Goal: Task Accomplishment & Management: Complete application form

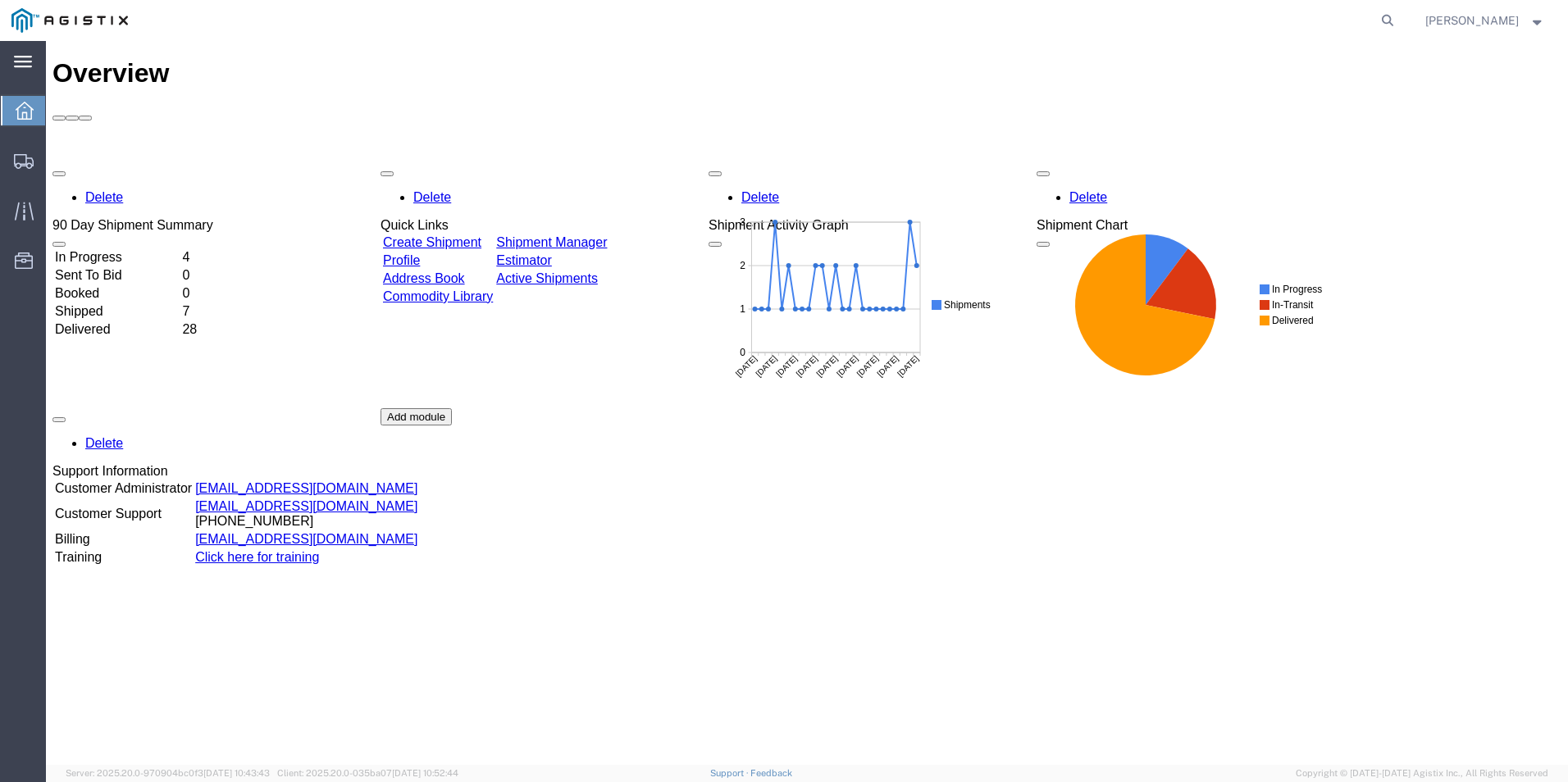
click at [21, 61] on icon at bounding box center [22, 62] width 18 height 12
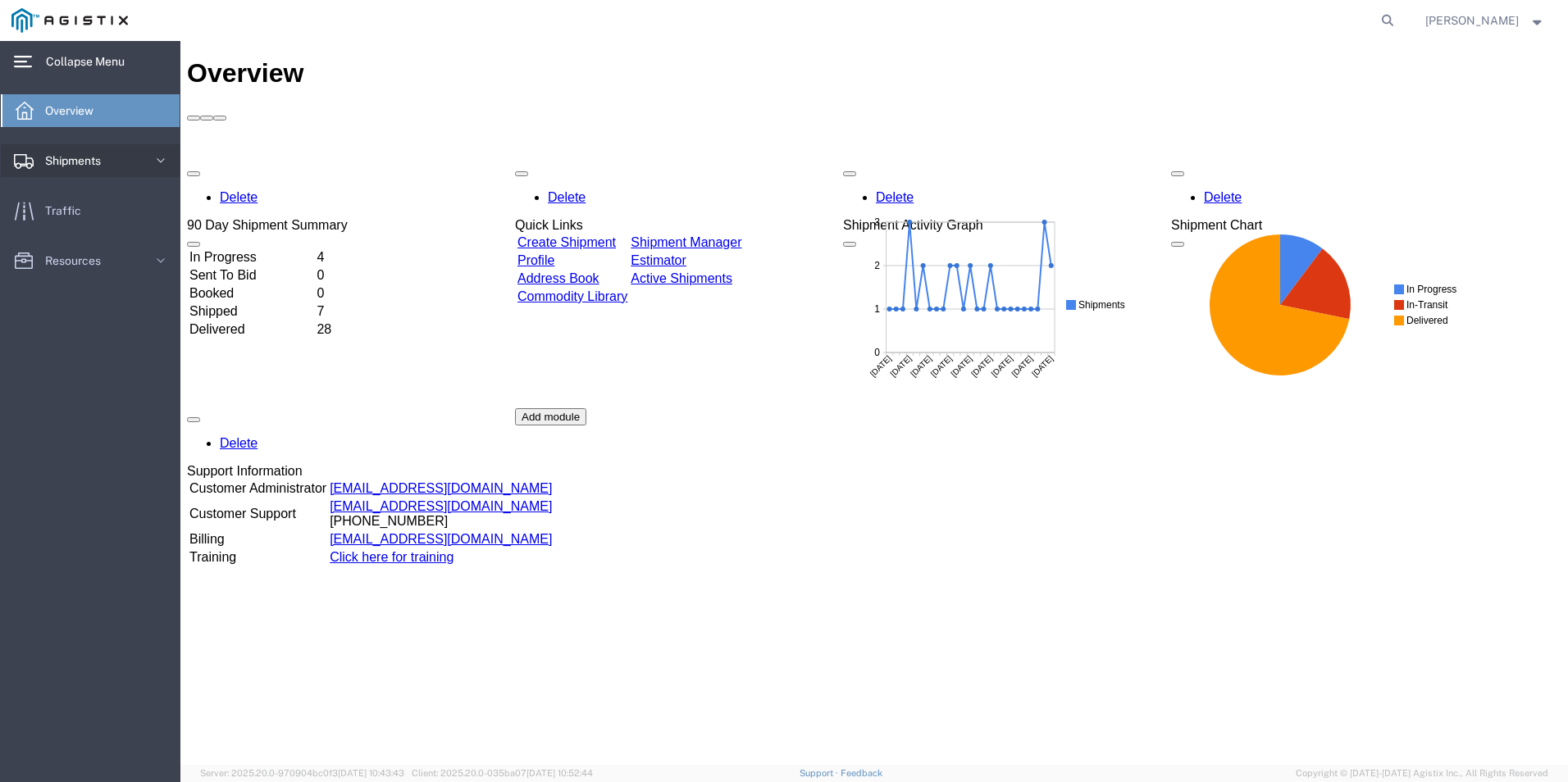
click at [167, 160] on icon at bounding box center [160, 160] width 16 height 16
click at [117, 207] on span "Create Shipment" at bounding box center [92, 216] width 151 height 33
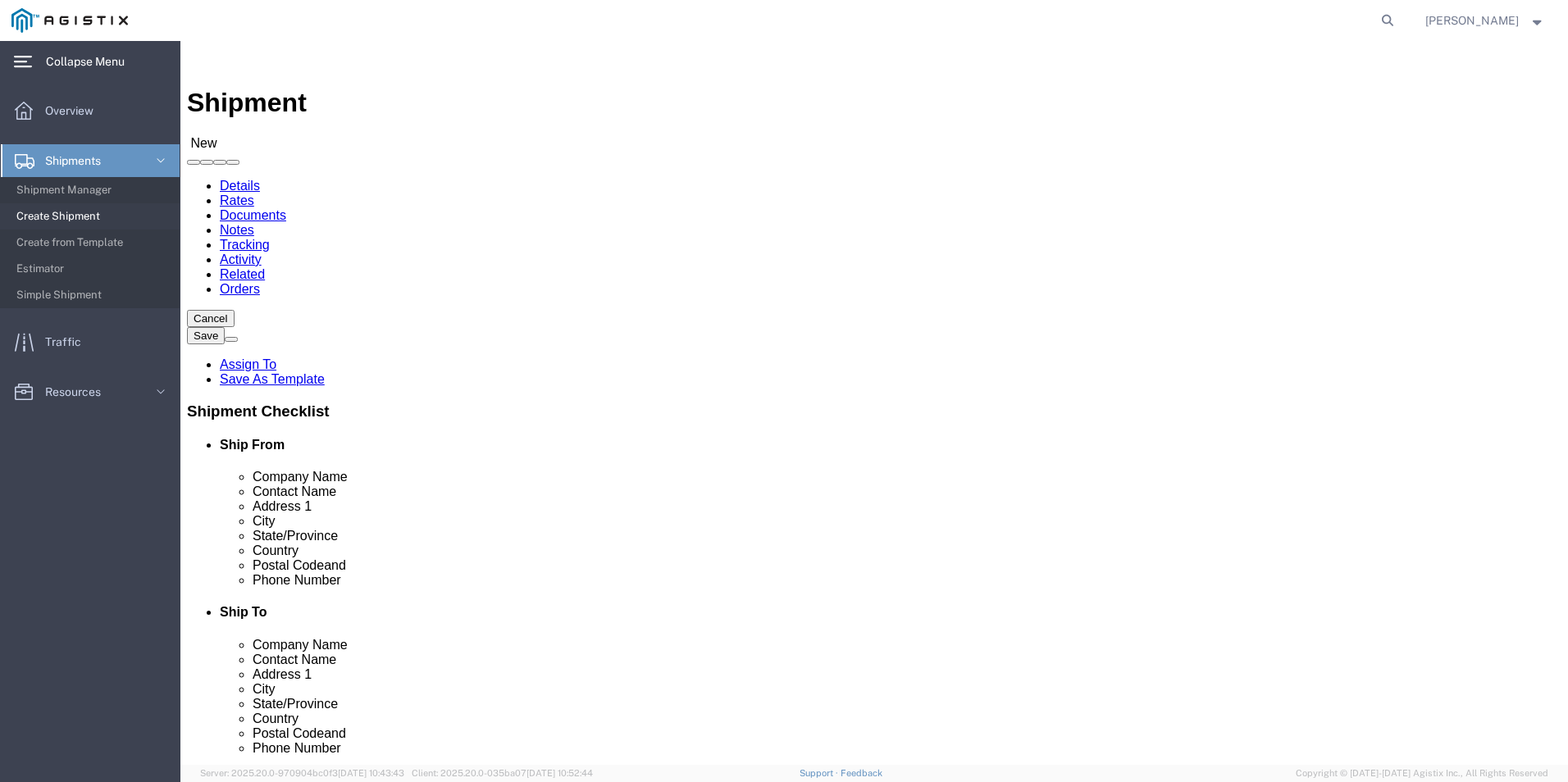
select select
click select "Select Kerotest Manufacturing Corp PG&E"
select select "9596"
click select "Select Kerotest Manufacturing Corp PG&E"
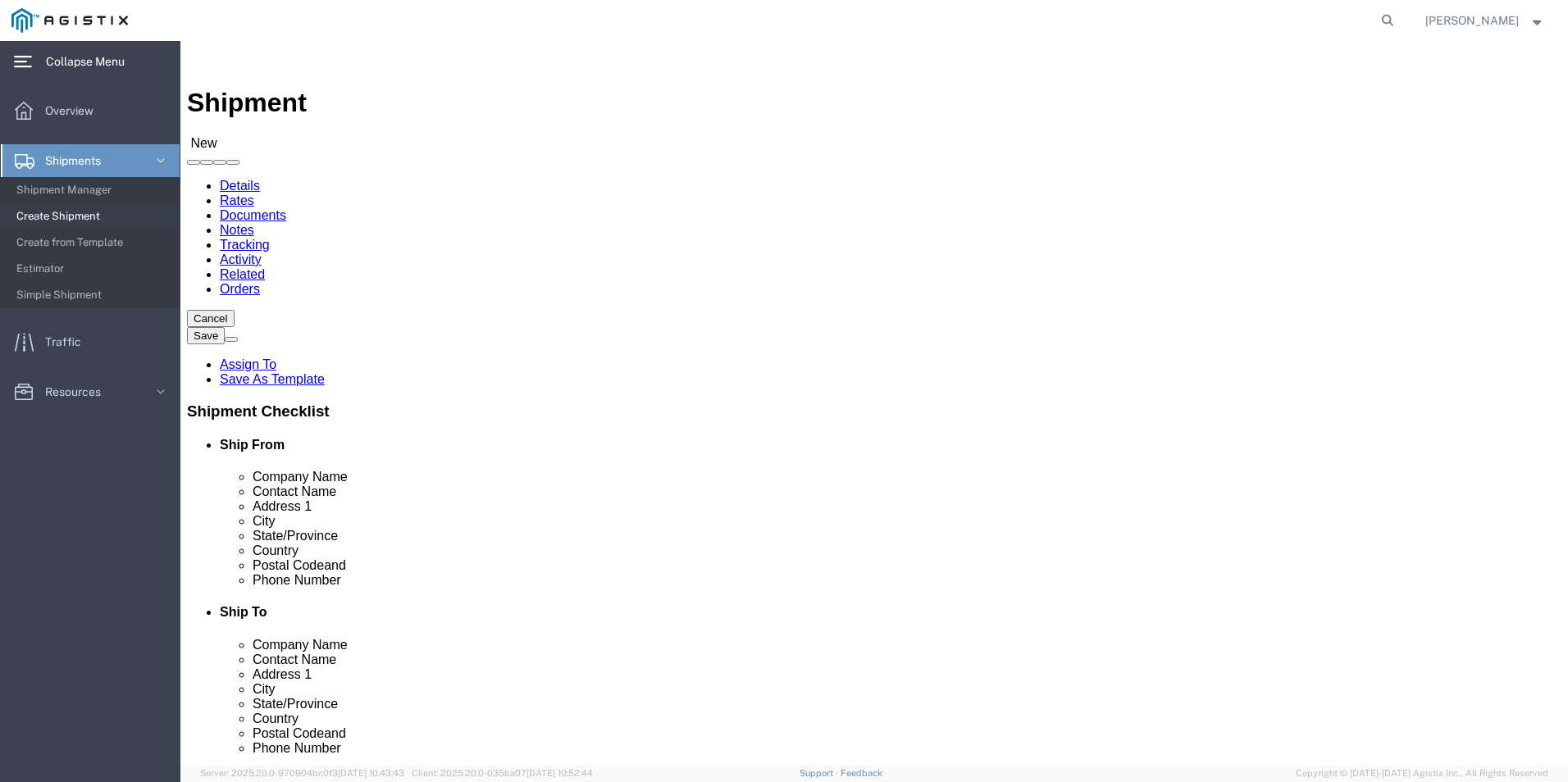
select select
click select "Select All Others [GEOGRAPHIC_DATA] [GEOGRAPHIC_DATA] [GEOGRAPHIC_DATA] [GEOGRA…"
select select "19740"
click select "Select All Others [GEOGRAPHIC_DATA] [GEOGRAPHIC_DATA] [GEOGRAPHIC_DATA] [GEOGRA…"
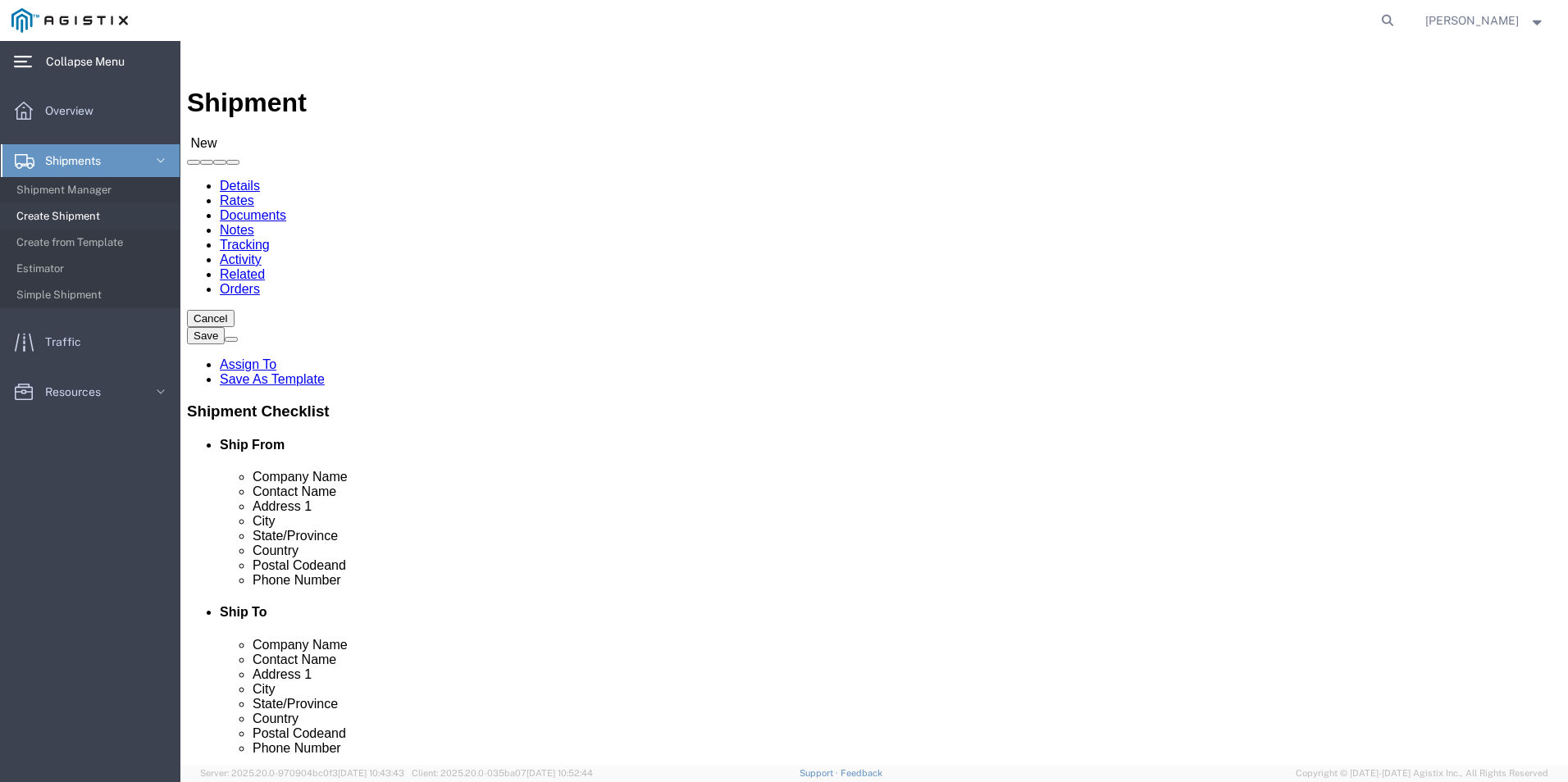
select select "MYPROFILE"
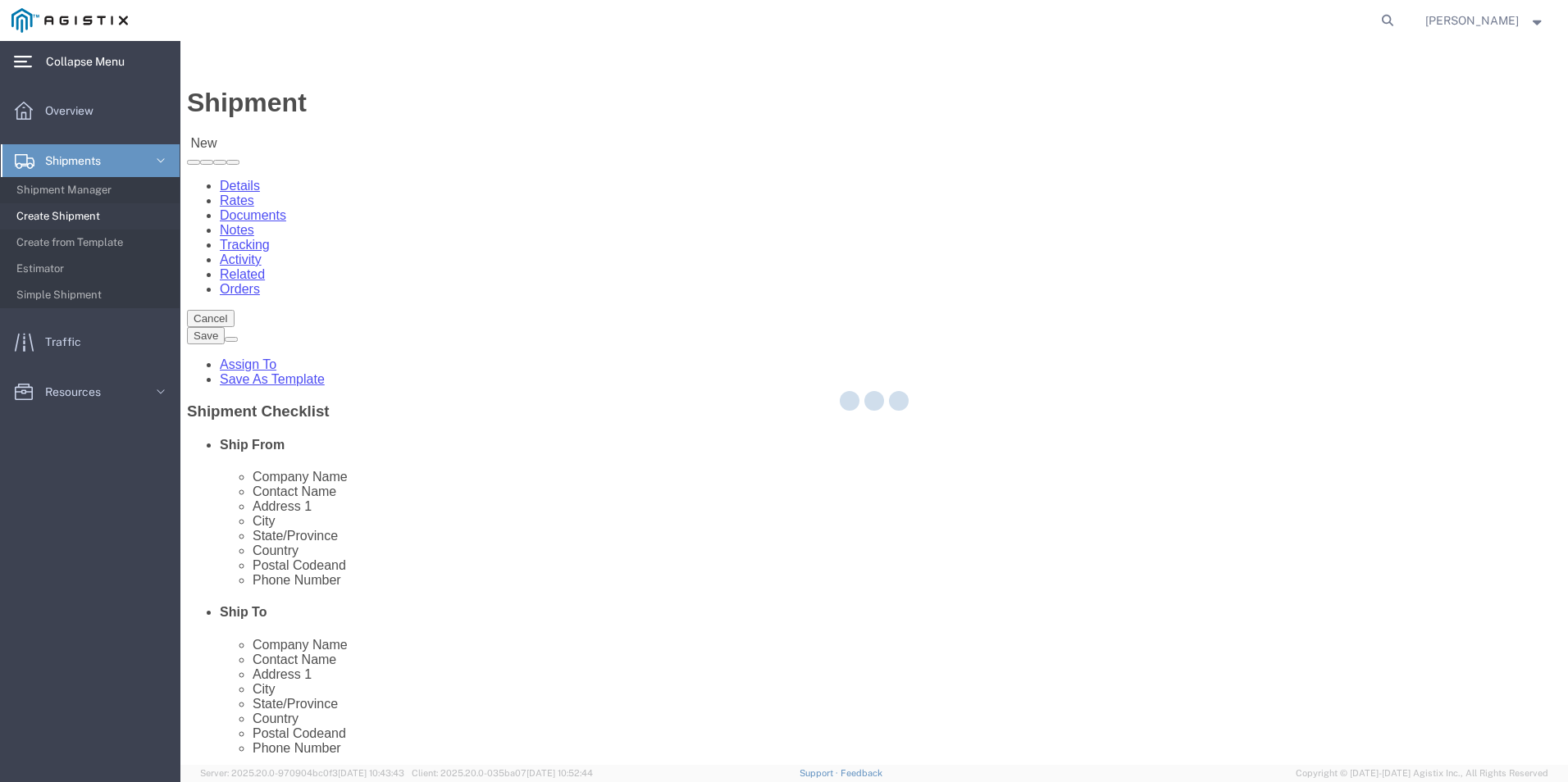
select select "LA"
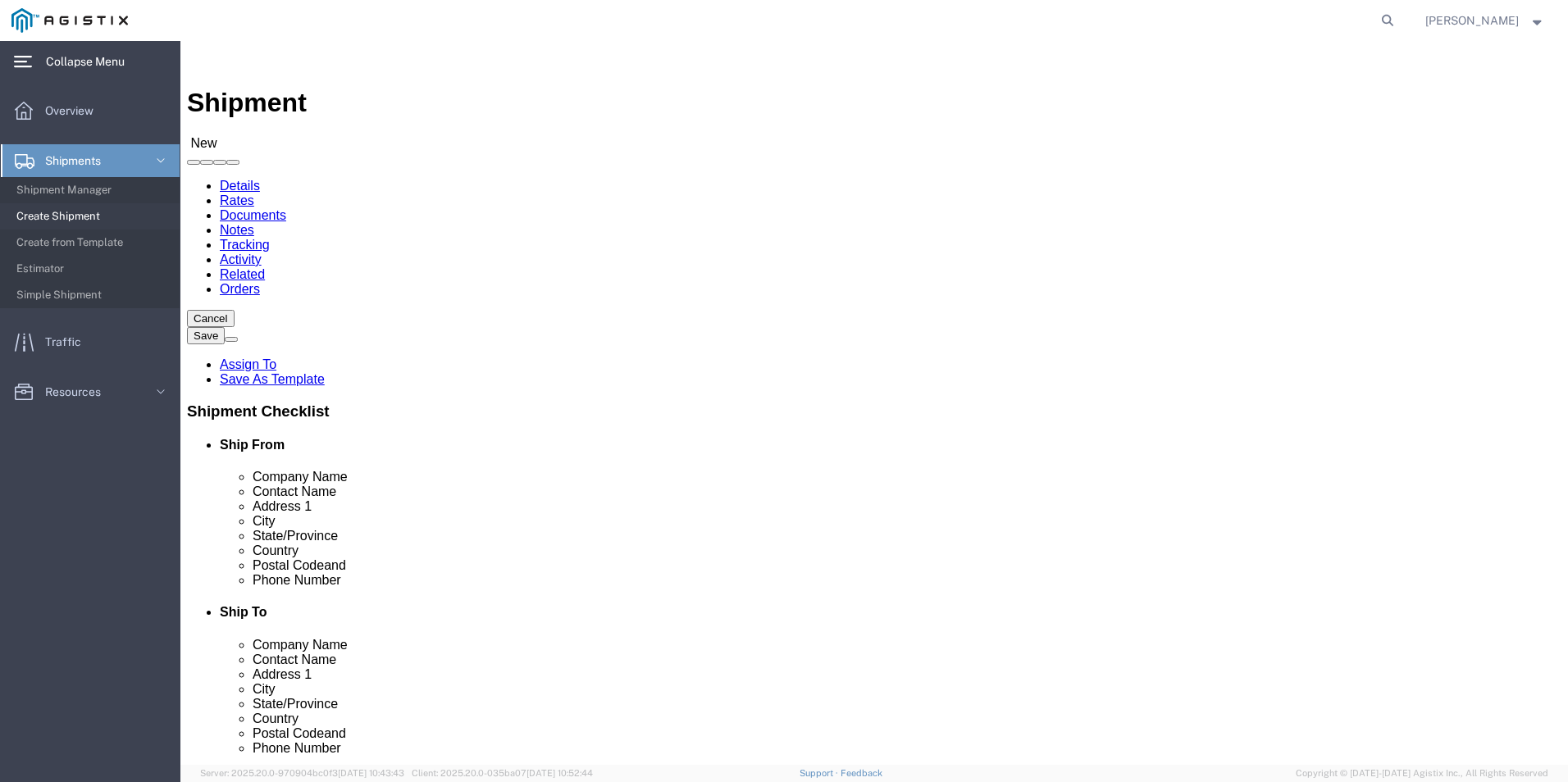
click input "text"
type input "P"
click p "- PACIFIC GAS & ELECTRIC - ([PERSON_NAME]) [STREET_ADDRESS]"
select select "CA"
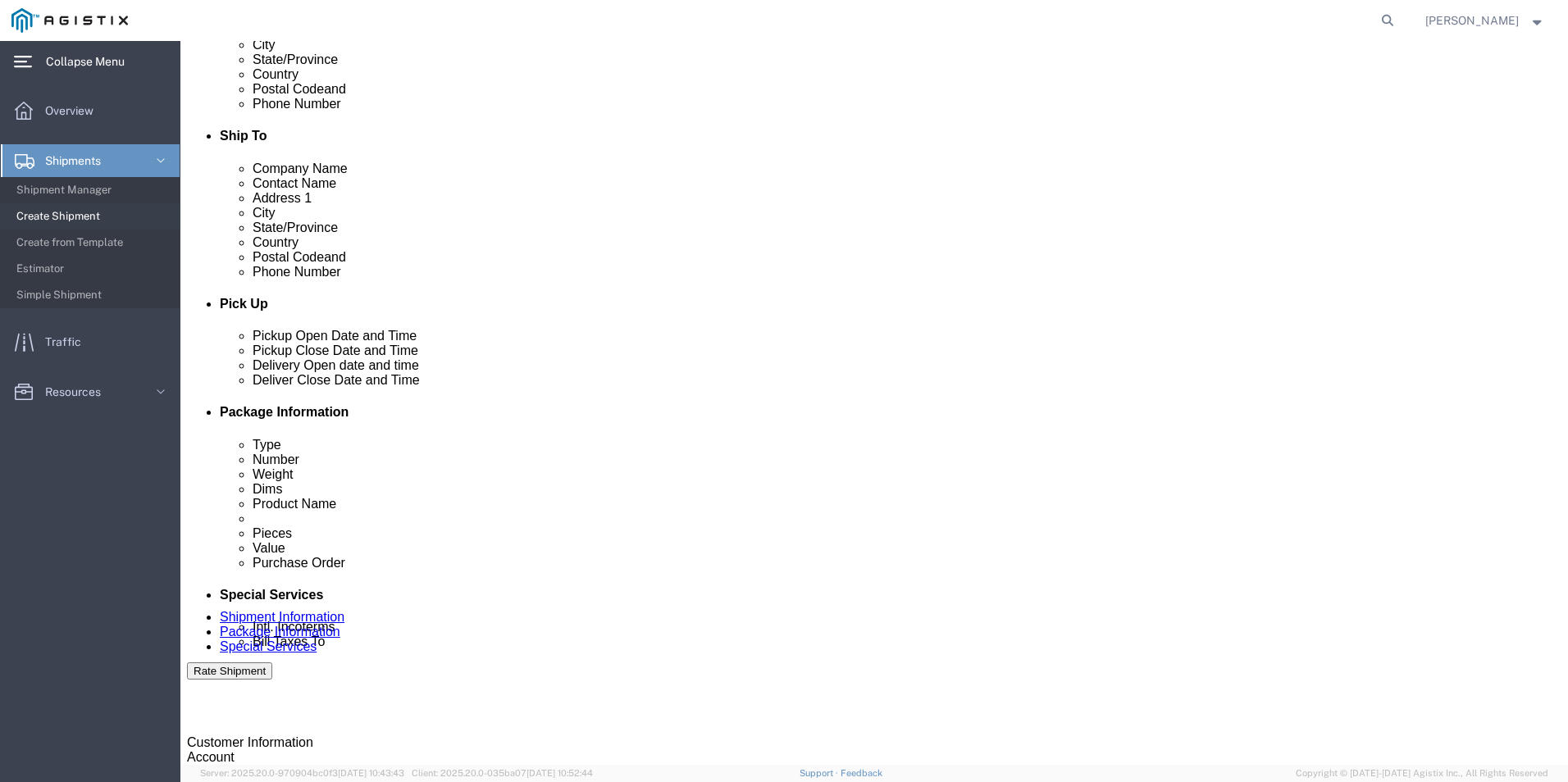
scroll to position [492, 0]
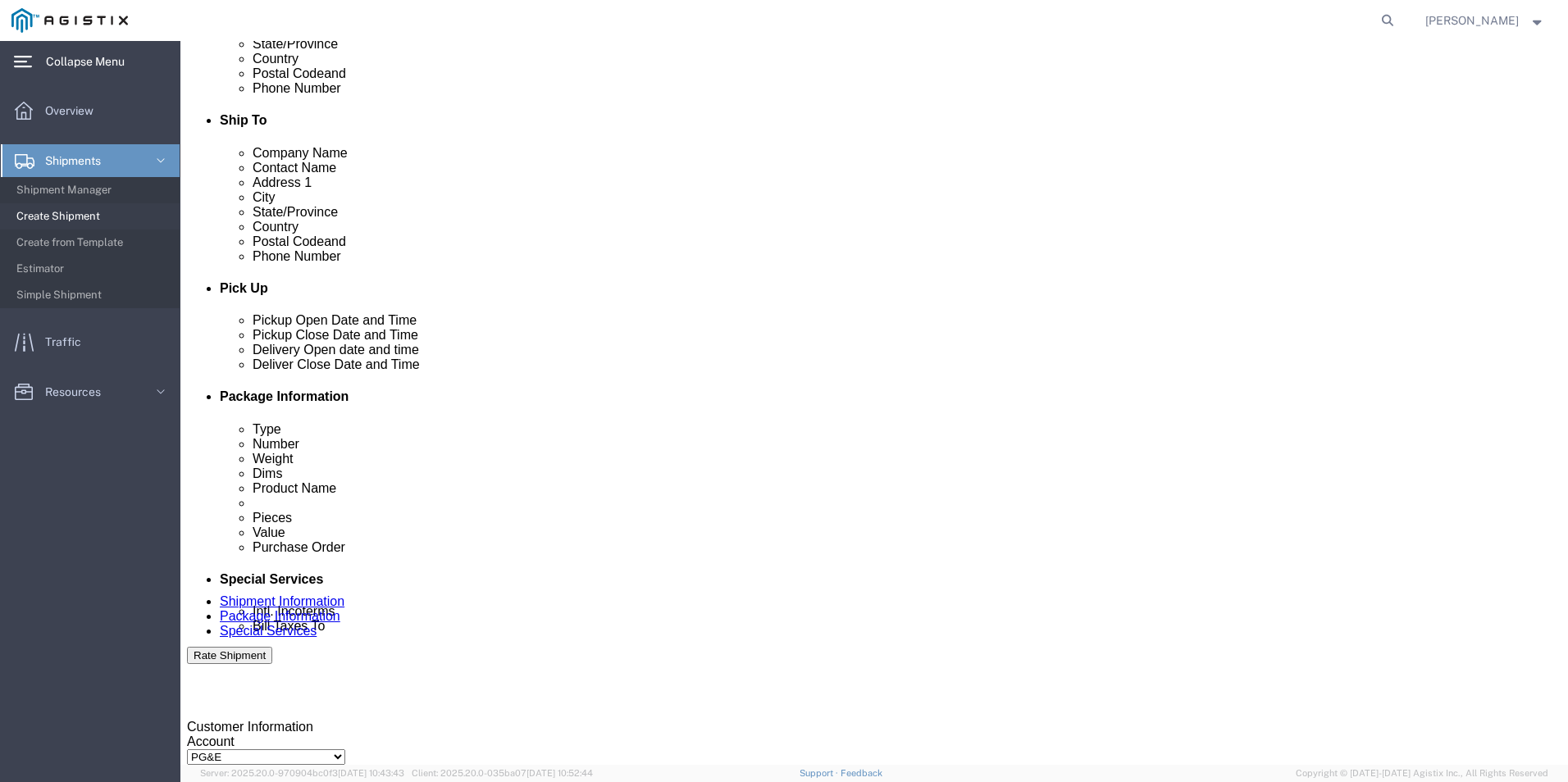
type input "PACIFIC GAS & ELECTRIC"
click div "[DATE] 11:00 AM"
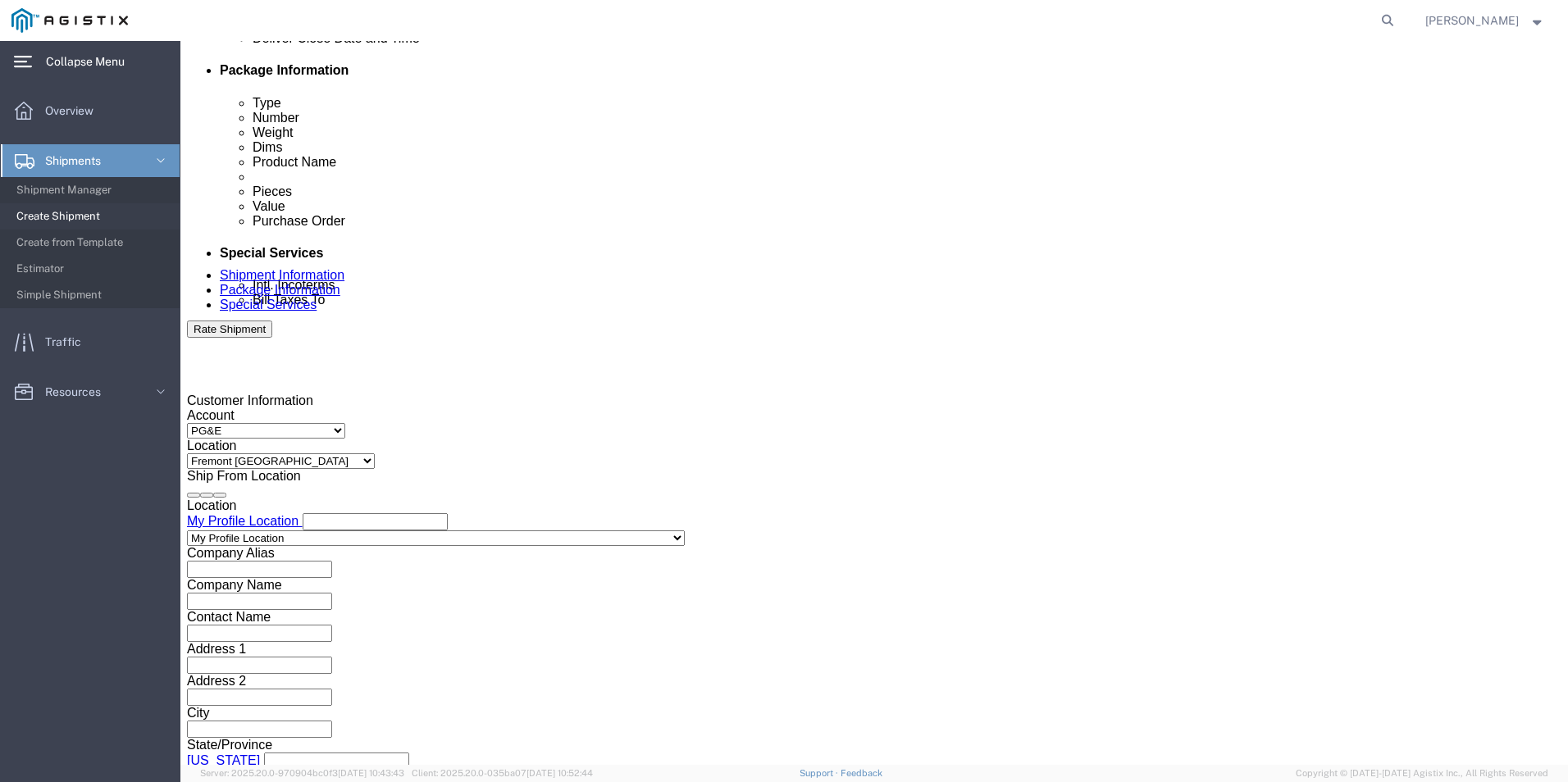
click input "11:00 AM"
type input "8:00 AM"
click button "Apply"
click input "text"
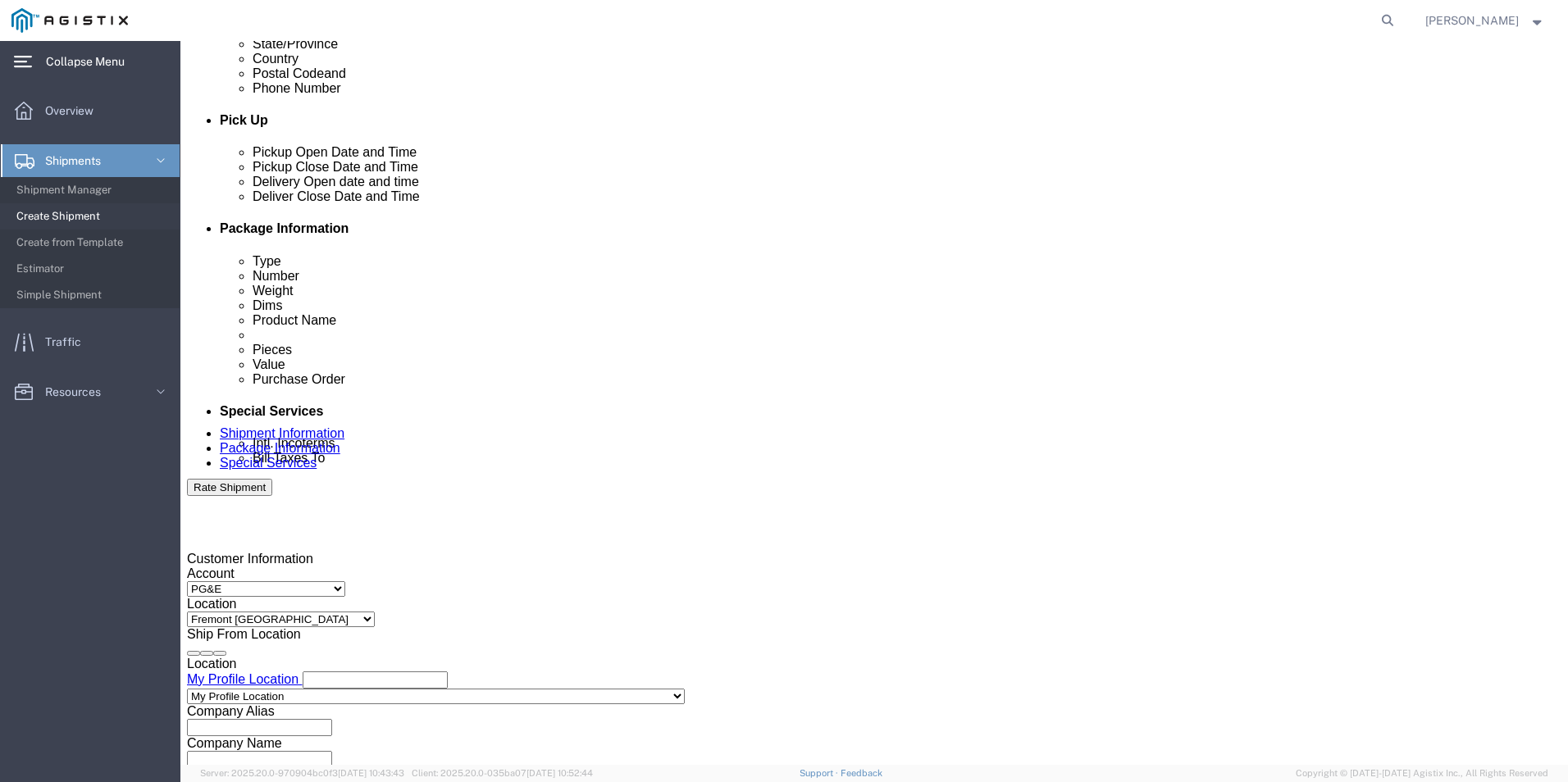
scroll to position [655, 0]
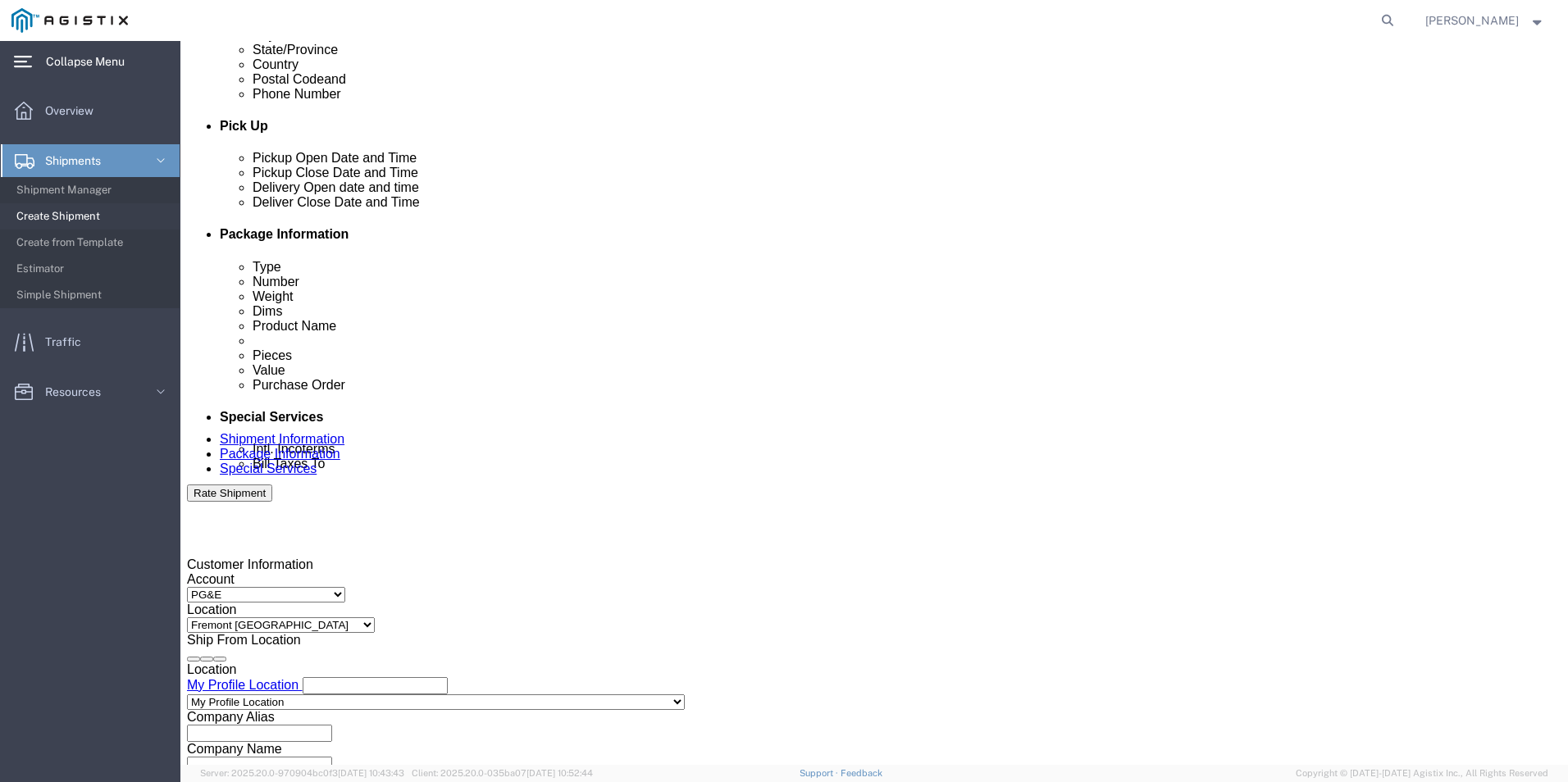
click div "[DATE] 9:00 AM"
type input "4:00 PM"
click button "Apply"
click div
click input "5:00 PM"
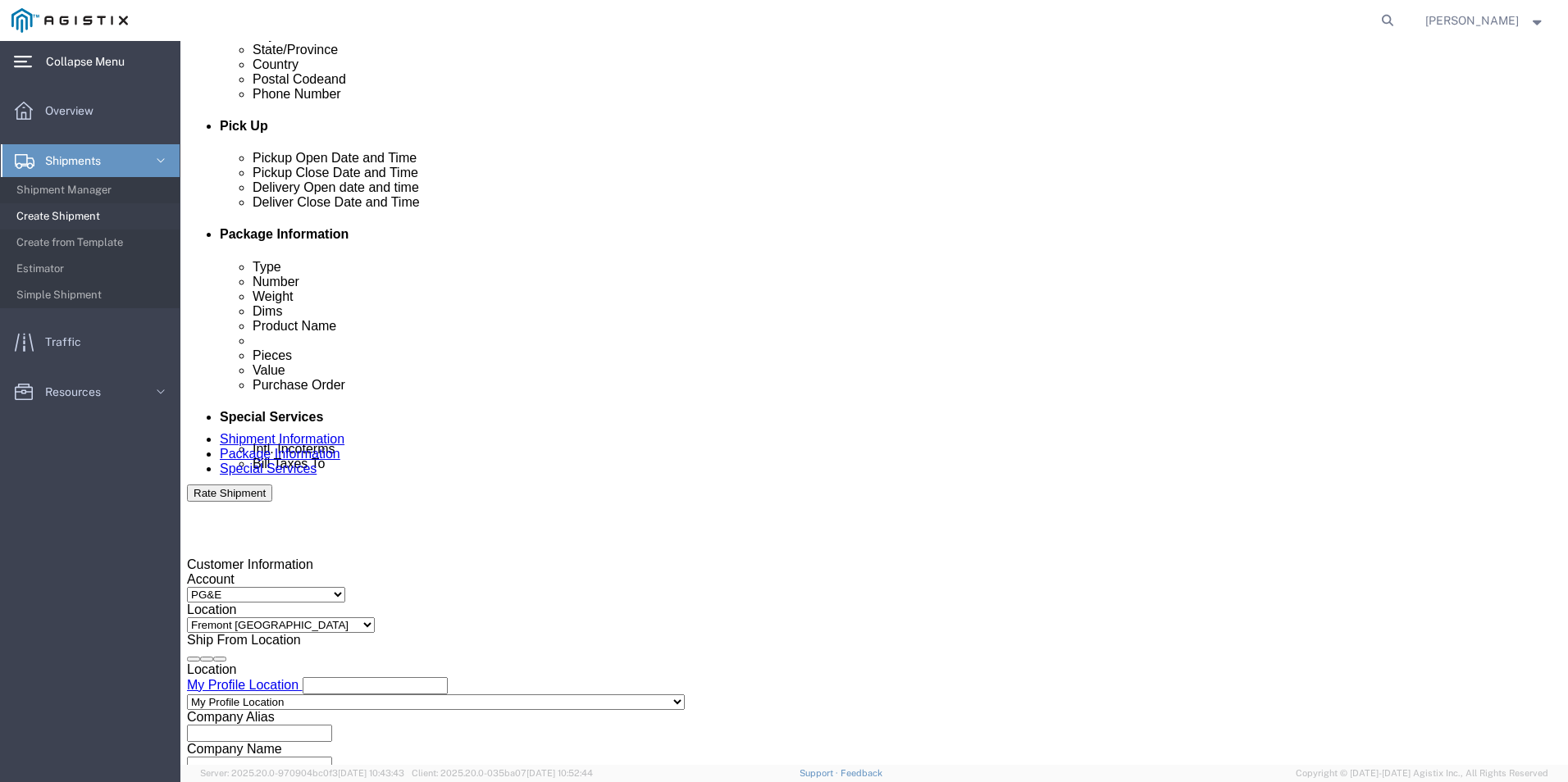
type input "8:00 AM"
click button "Apply"
click div
type input "4:00 PM"
click button "Apply"
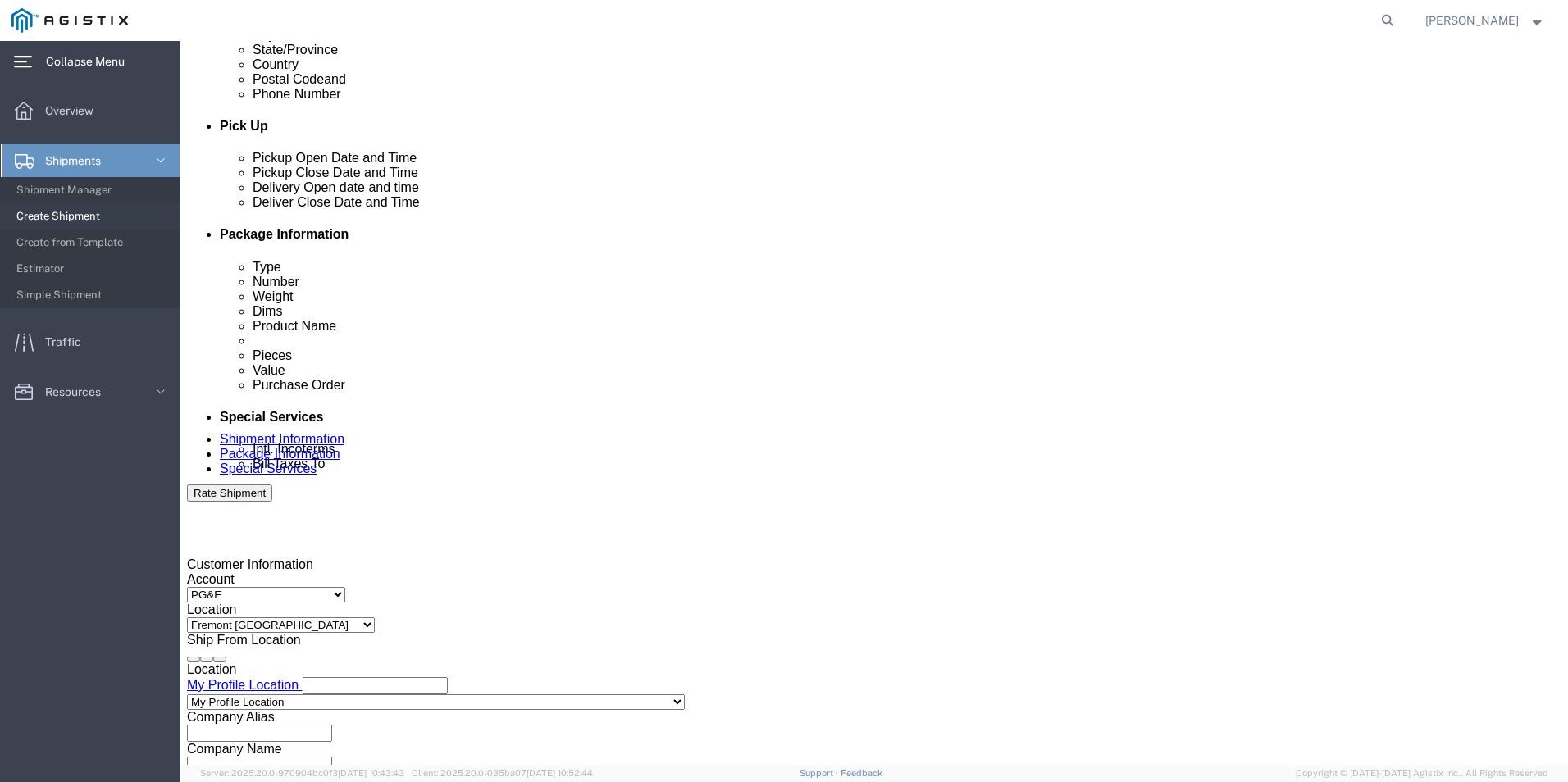
click input "text"
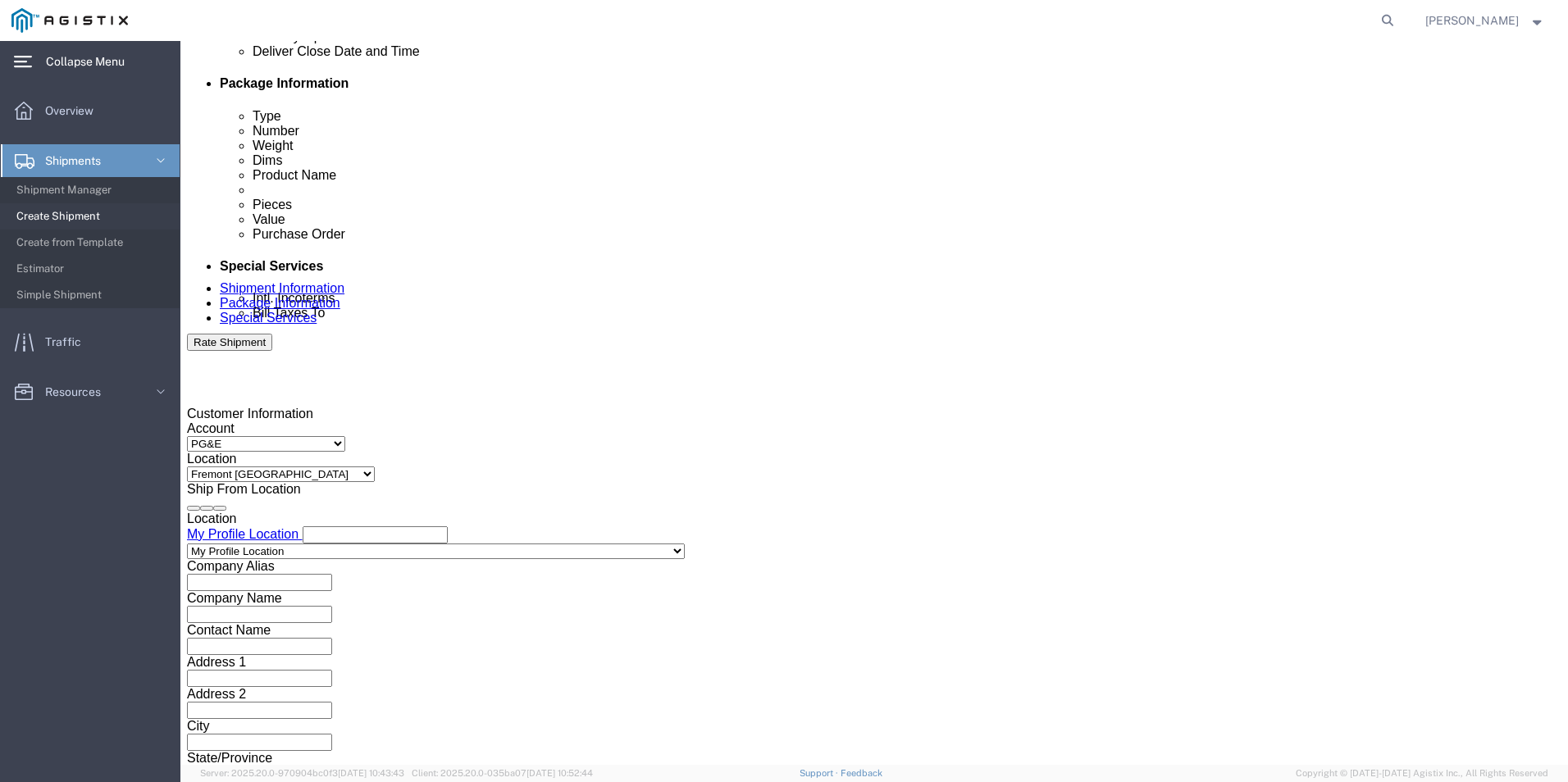
scroll to position [819, 0]
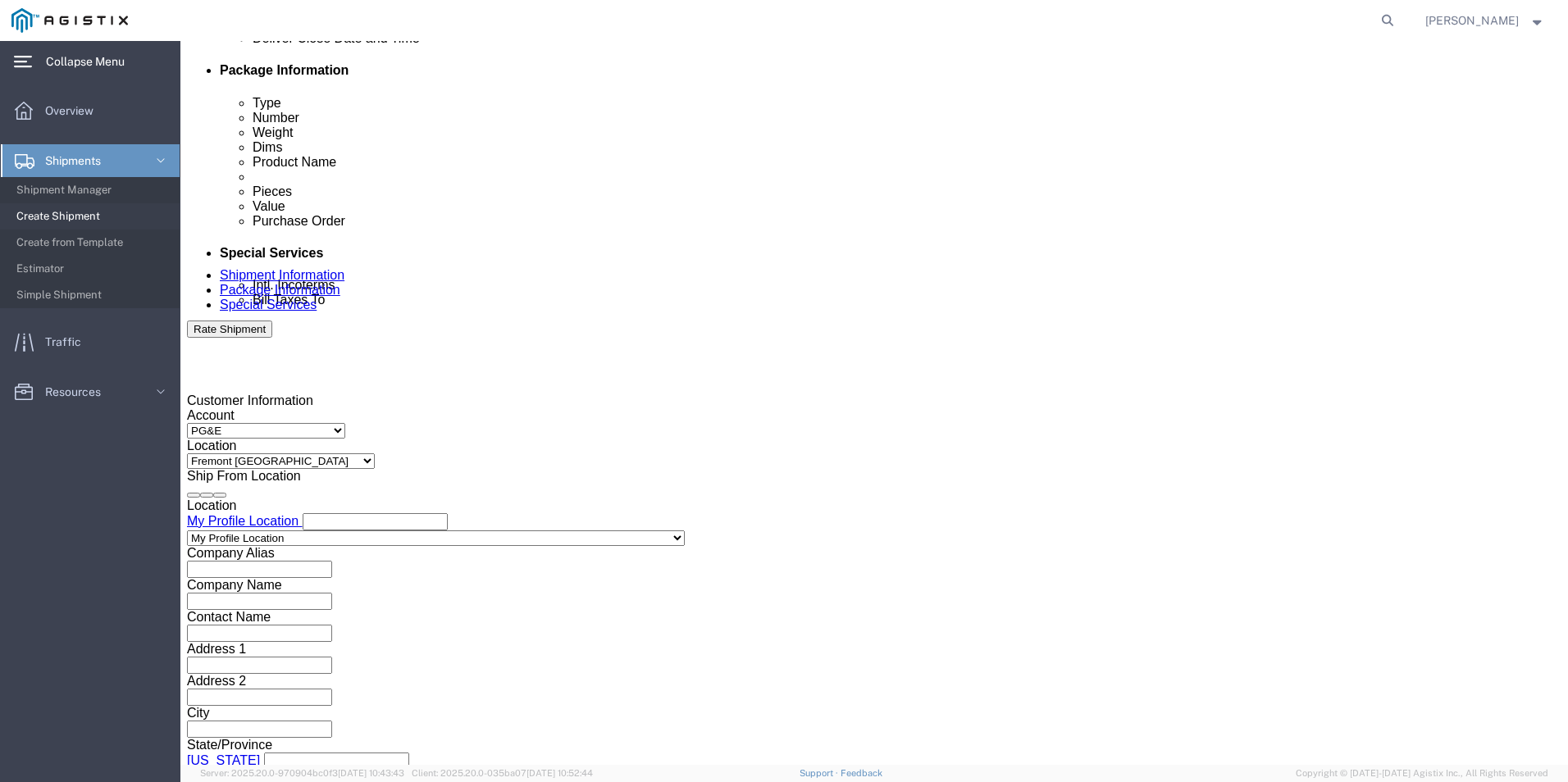
type input "3501423556"
click select "Select Air Less than Truckload Multi-Leg Ocean Freight Rail Small Parcel Truckl…"
select select "LTL"
click select "Select Air Less than Truckload Multi-Leg Ocean Freight Rail Small Parcel Truckl…"
click button "Continue"
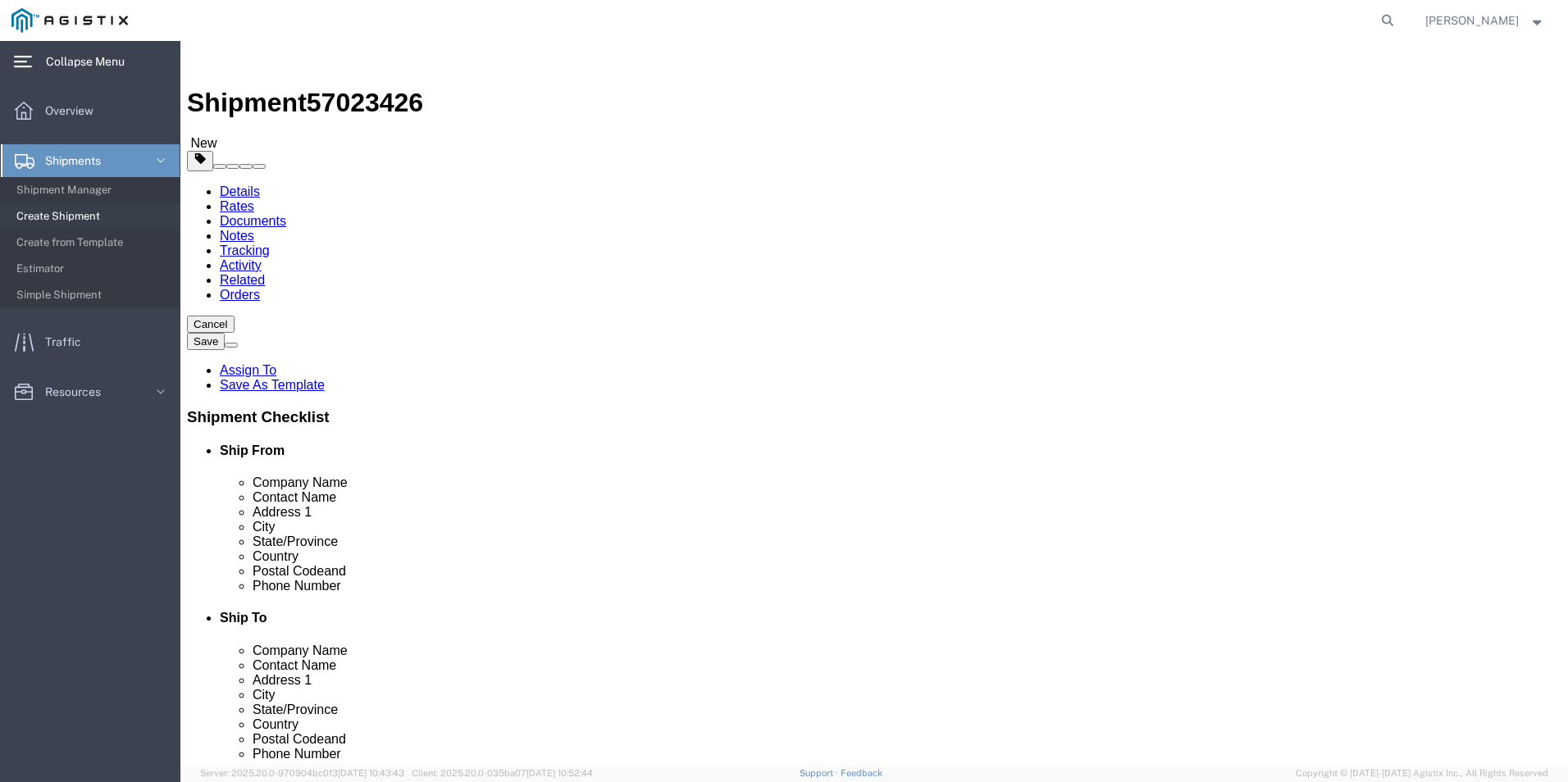
click select "Select Bulk Bundle(s) Cardboard Box(es) Carton(s) Crate(s) Drum(s) (Fiberboard)…"
select select "PSNS"
click select "Select Bulk Bundle(s) Cardboard Box(es) Carton(s) Crate(s) Drum(s) (Fiberboard)…"
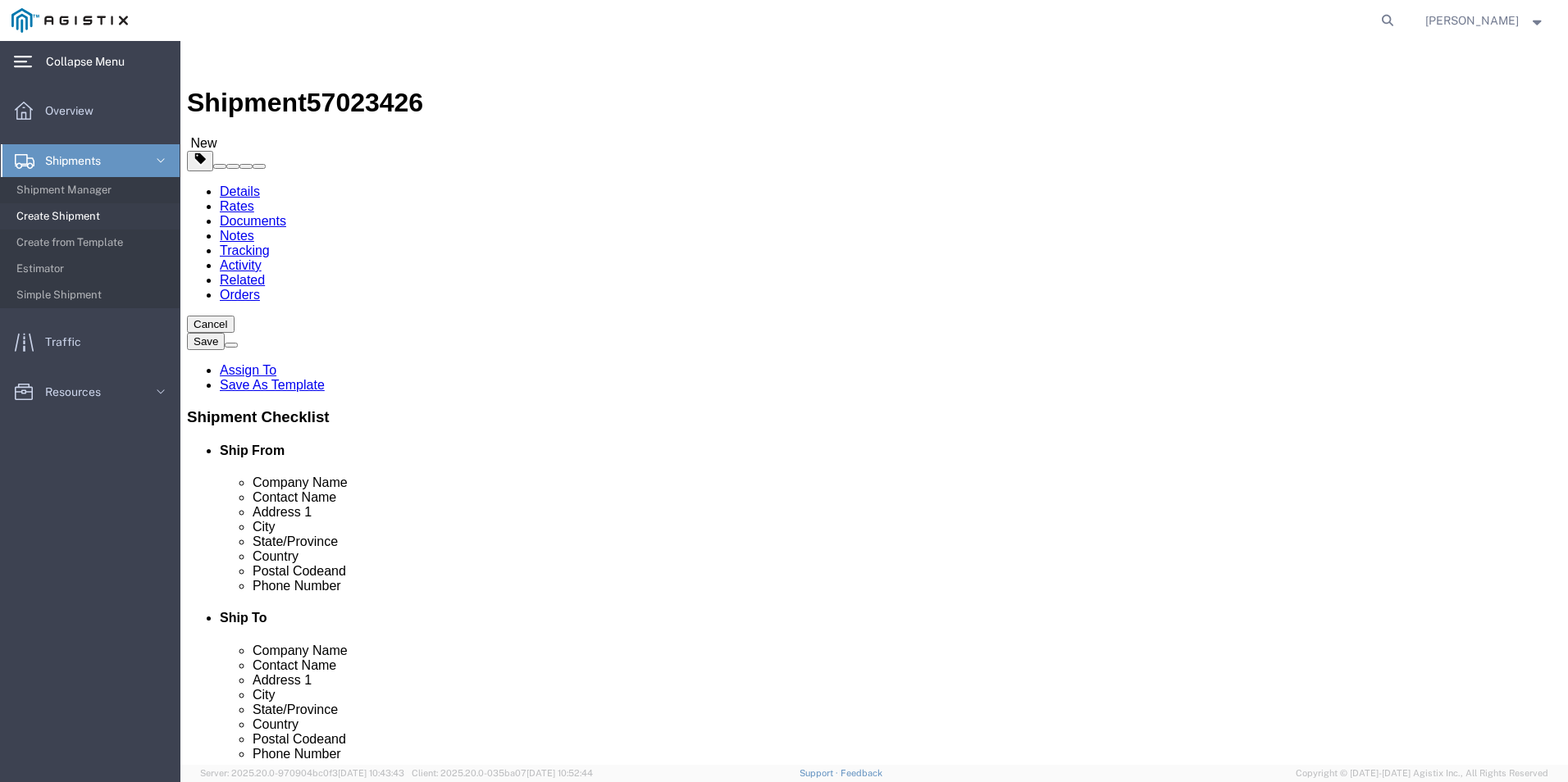
drag, startPoint x: 227, startPoint y: 394, endPoint x: 239, endPoint y: 389, distance: 13.0
click input "text"
type input "38"
type input "28"
type input "22"
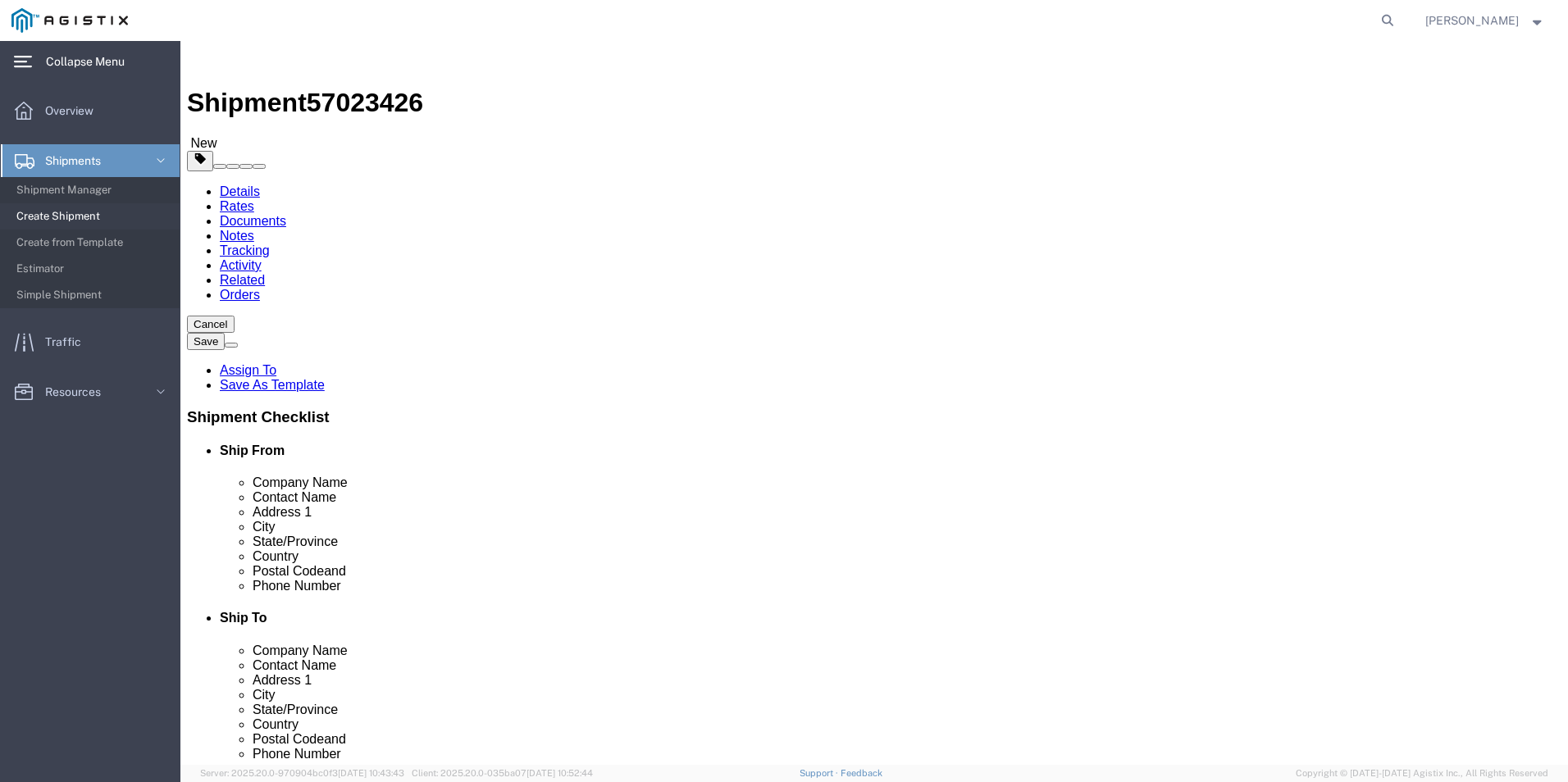
type input "134"
click link "Add Content"
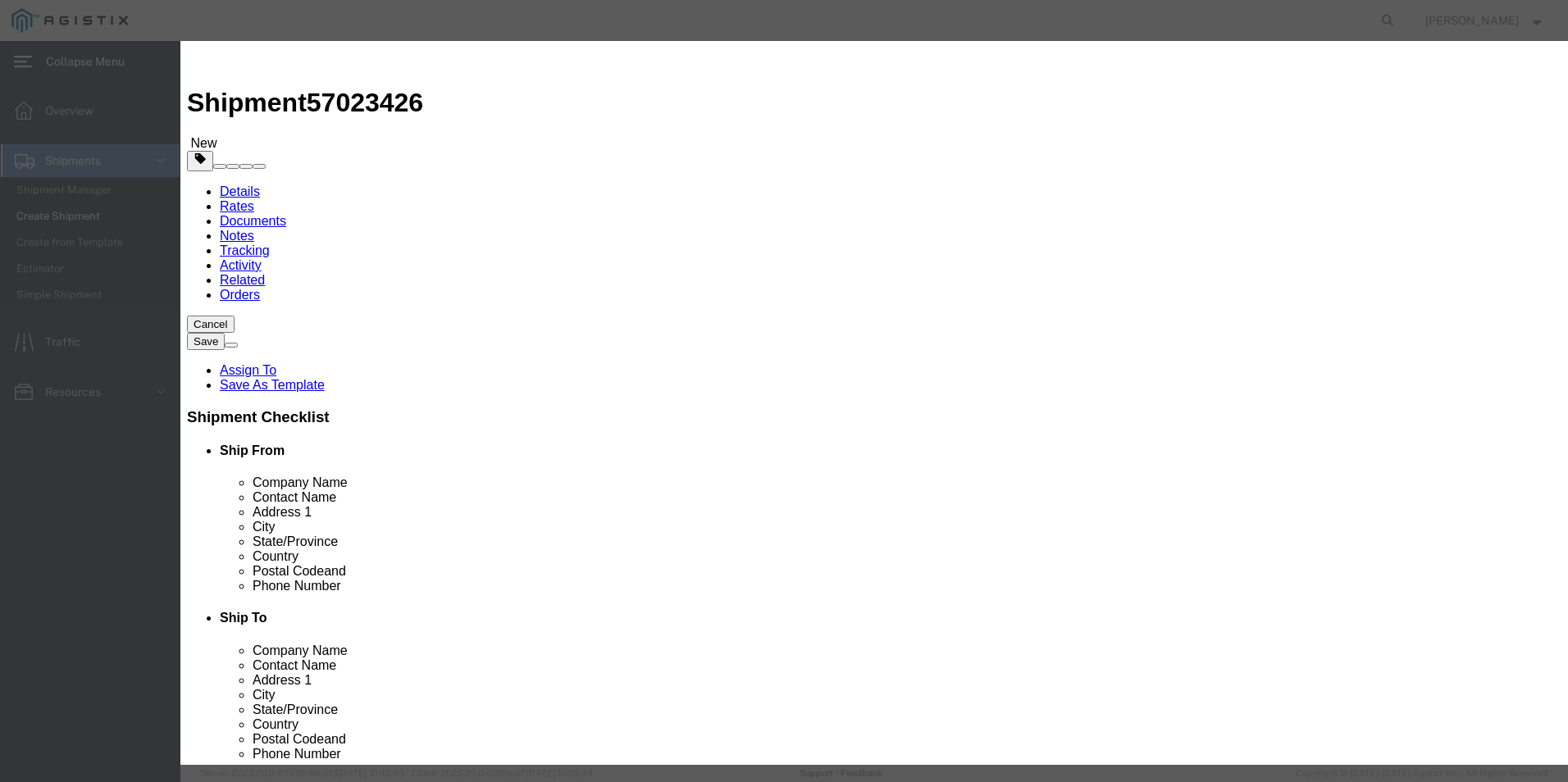
click input "text"
type input "pLASTIC COUPLINGS (3177-20)"
click input "0"
type input "80"
click input "text"
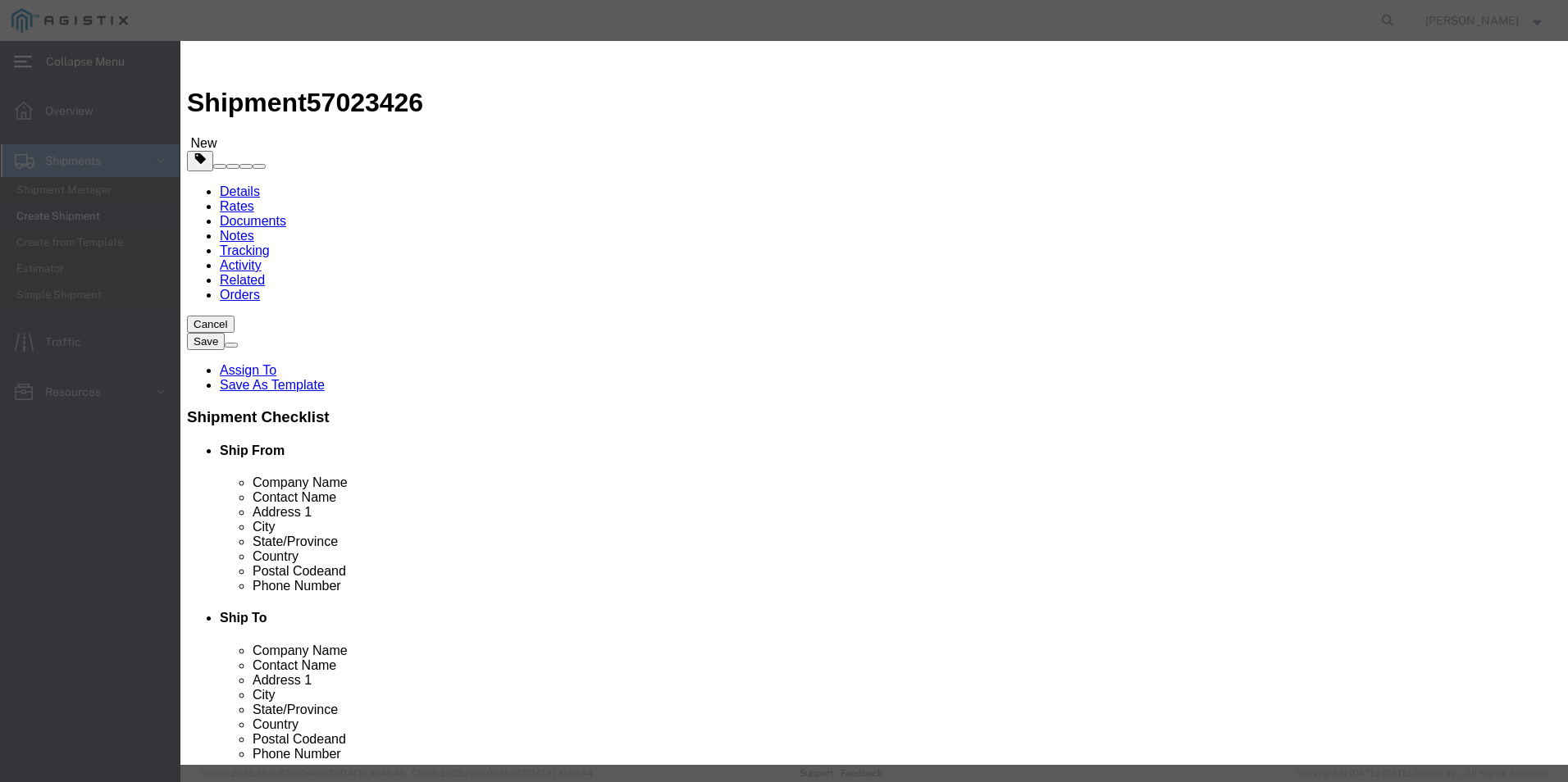
type input "4500"
click select "Select 50 55 60 65 70 85 92.5 100 125 175 250 300 400"
select select "125"
click select "Select 50 55 60 65 70 85 92.5 100 125 175 250 300 400"
click button "Save & Close"
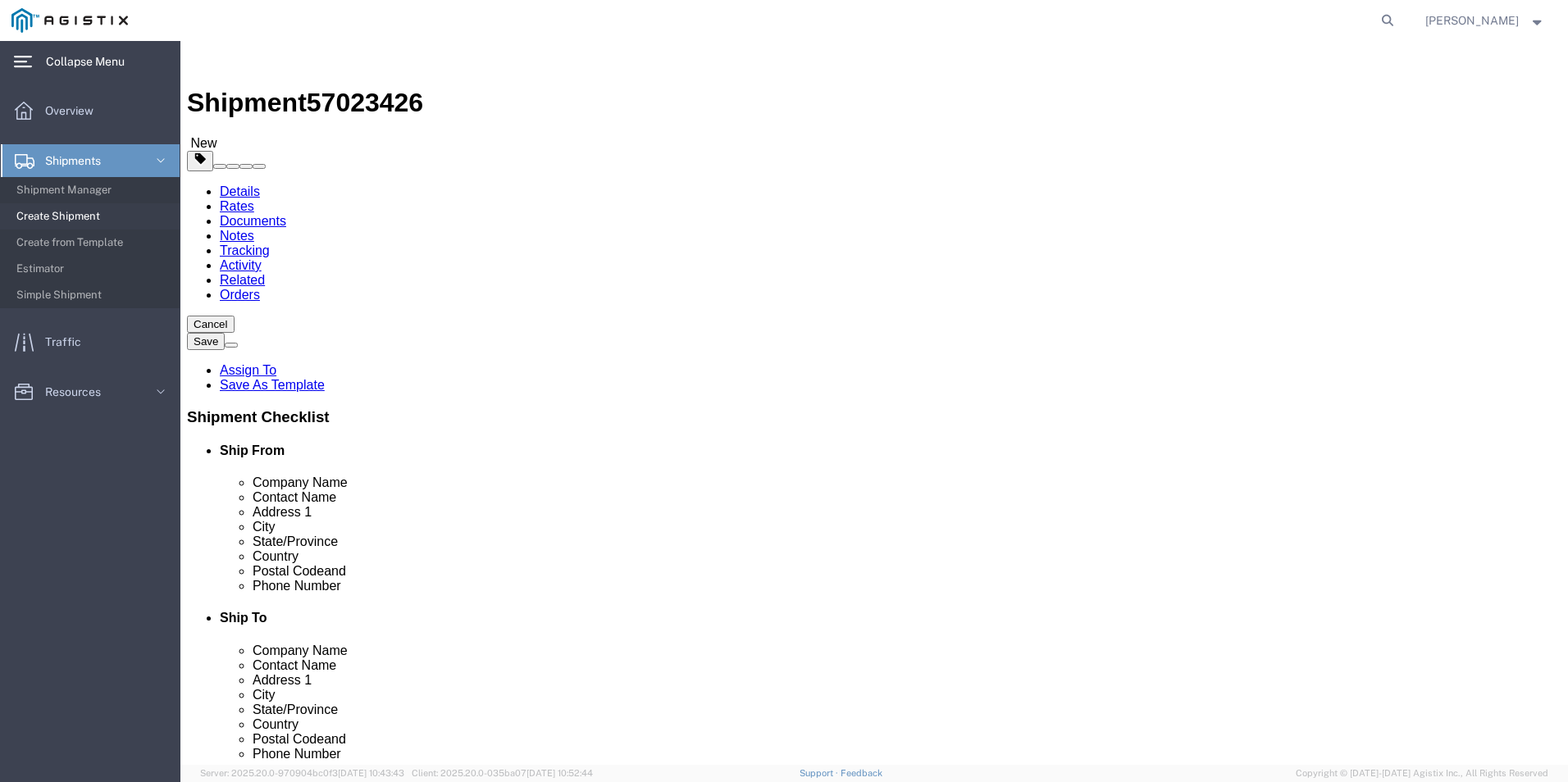
click button "Continue"
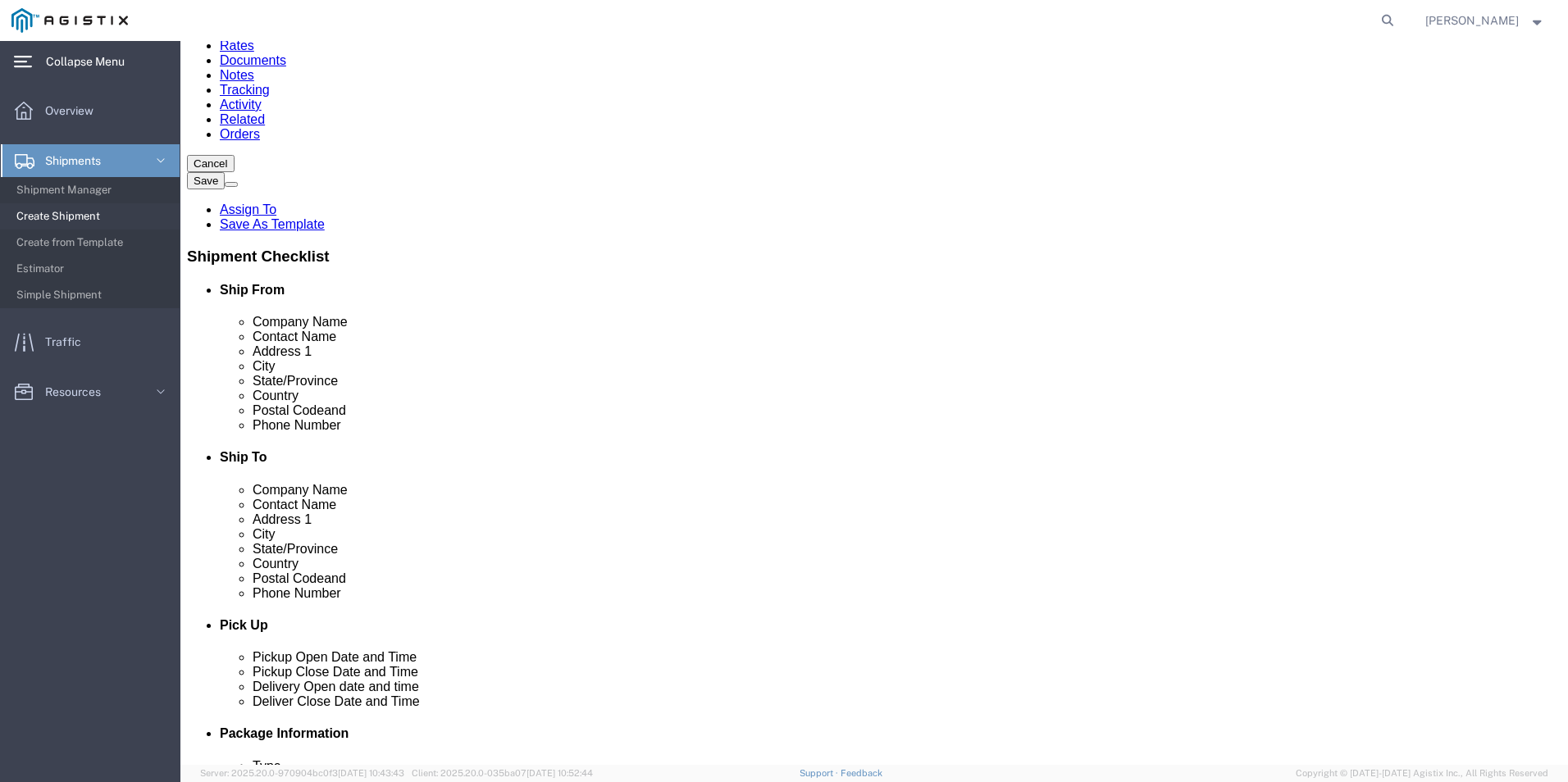
scroll to position [164, 0]
click select "Select 1 Day 2 Day 3-5 Day Economy 5+ Day"
select select "3-5 Day Economy"
click select "Select 1 Day 2 Day 3-5 Day Economy 5+ Day"
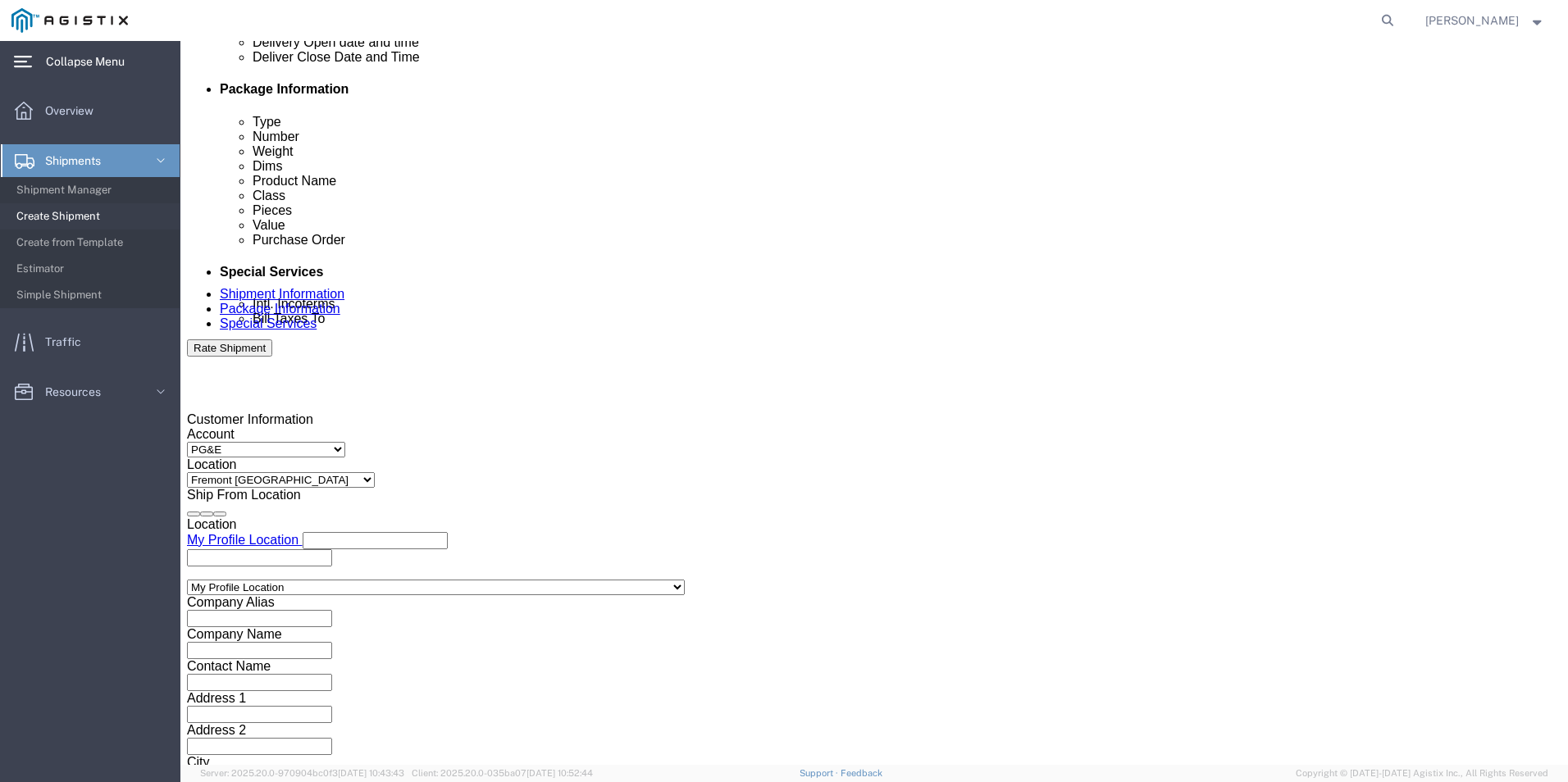
scroll to position [820, 0]
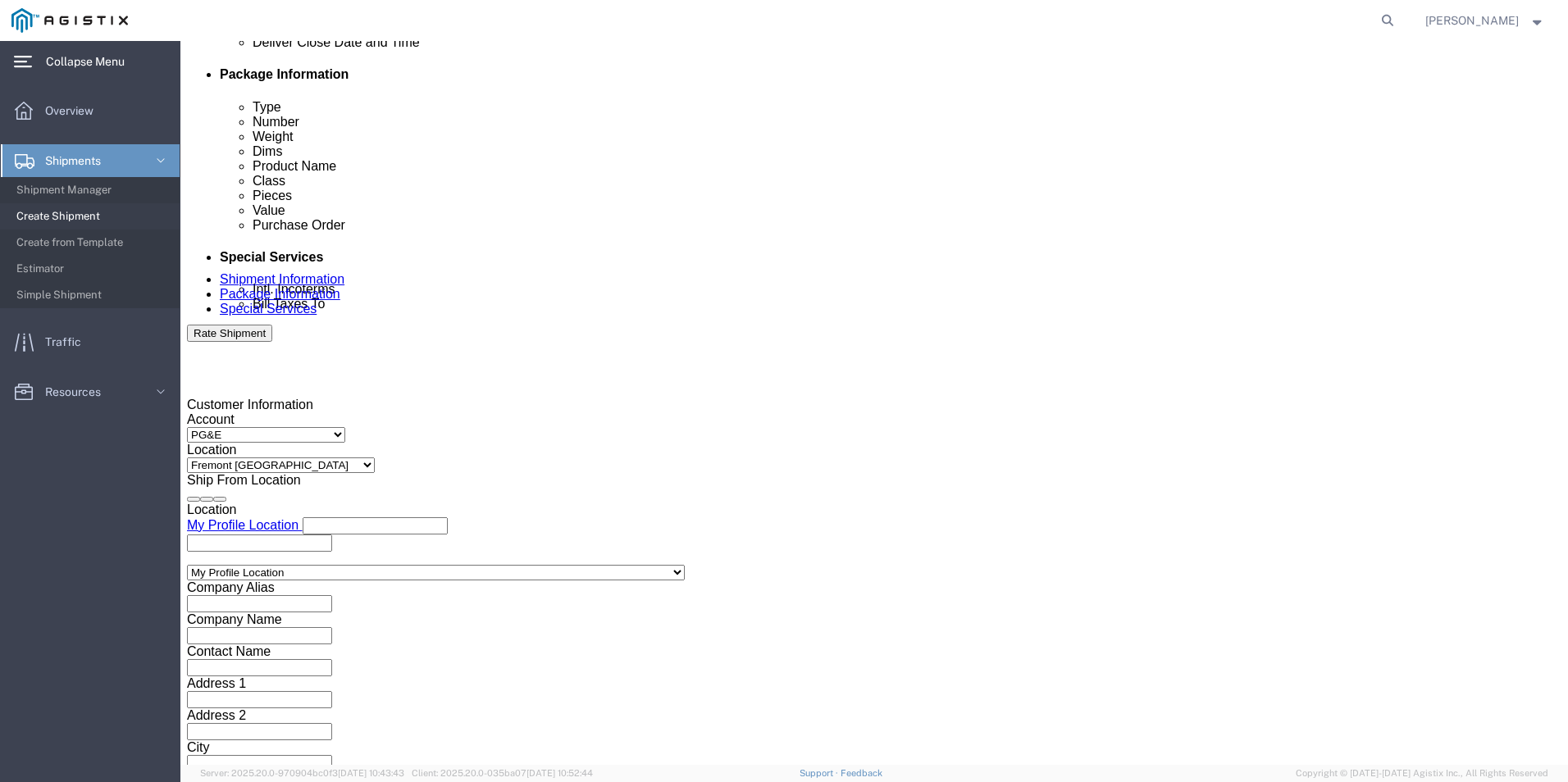
select select "MYPROFILE"
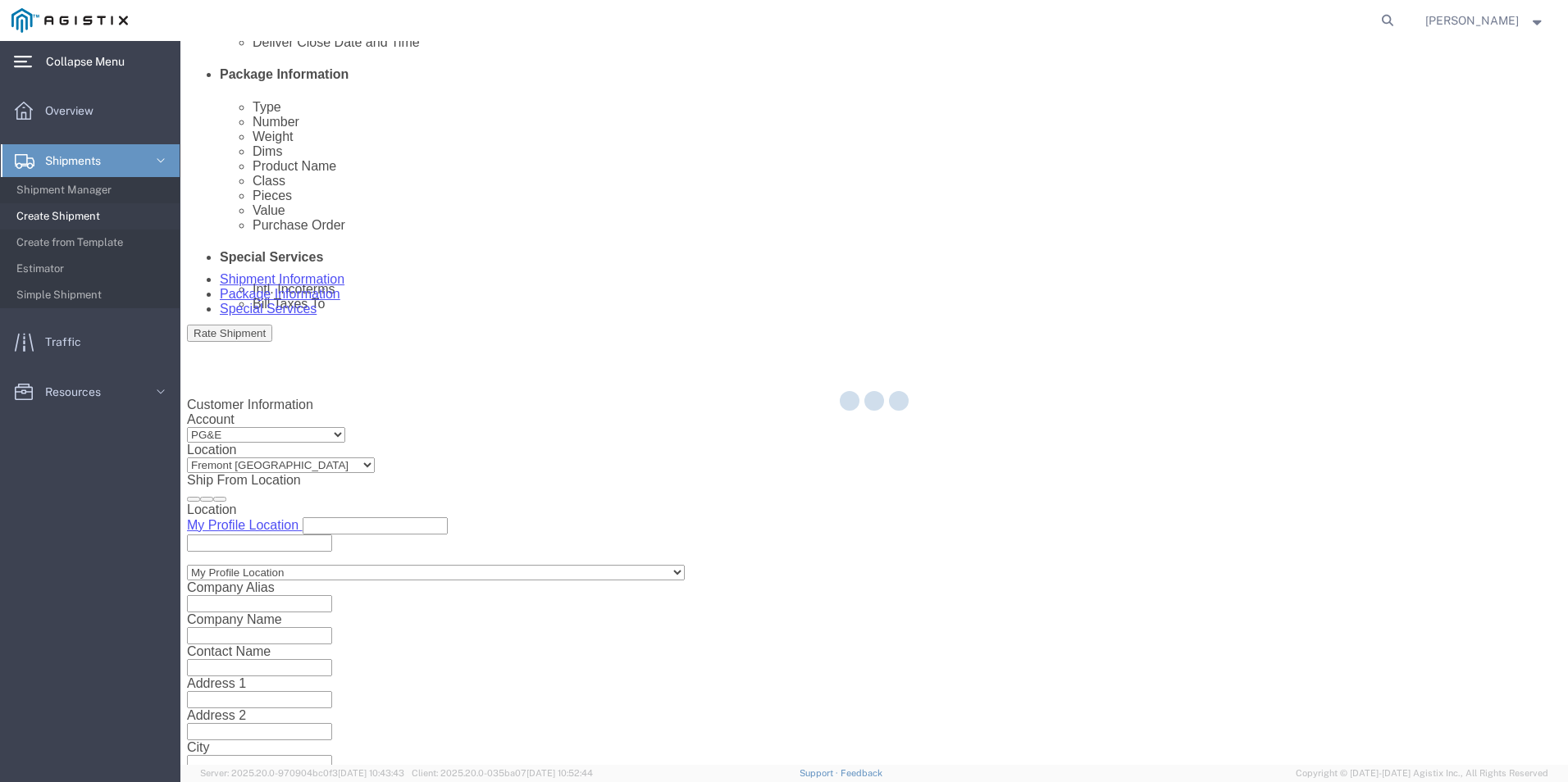
type input "Kerotest Manufacturing Corp"
type input "[STREET_ADDRESS]"
select select "US"
type input "[PERSON_NAME]"
type input "[PHONE_NUMBER]"
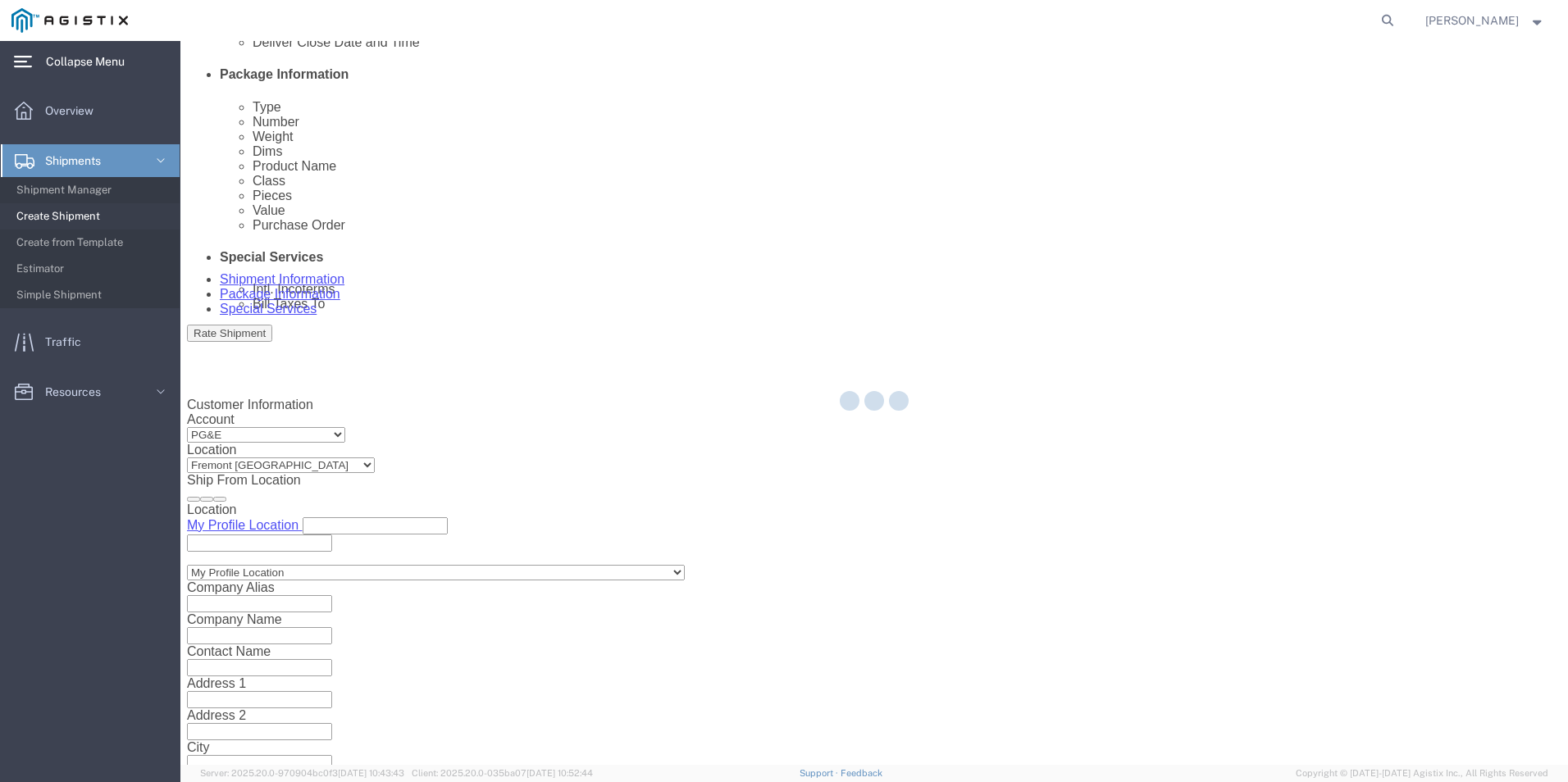
type input "MANSURA"
type input "70350"
select select "LA"
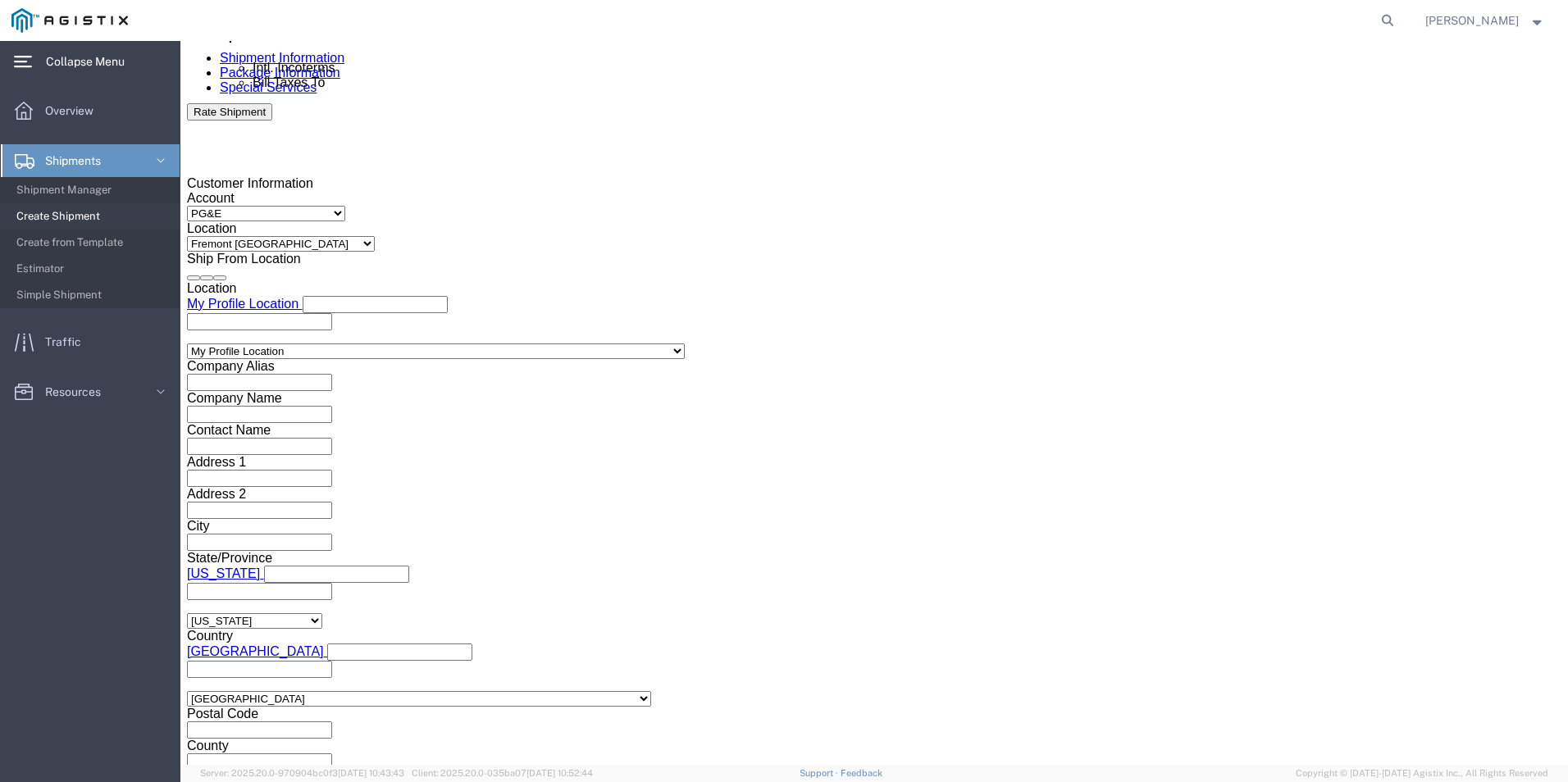
scroll to position [1066, 0]
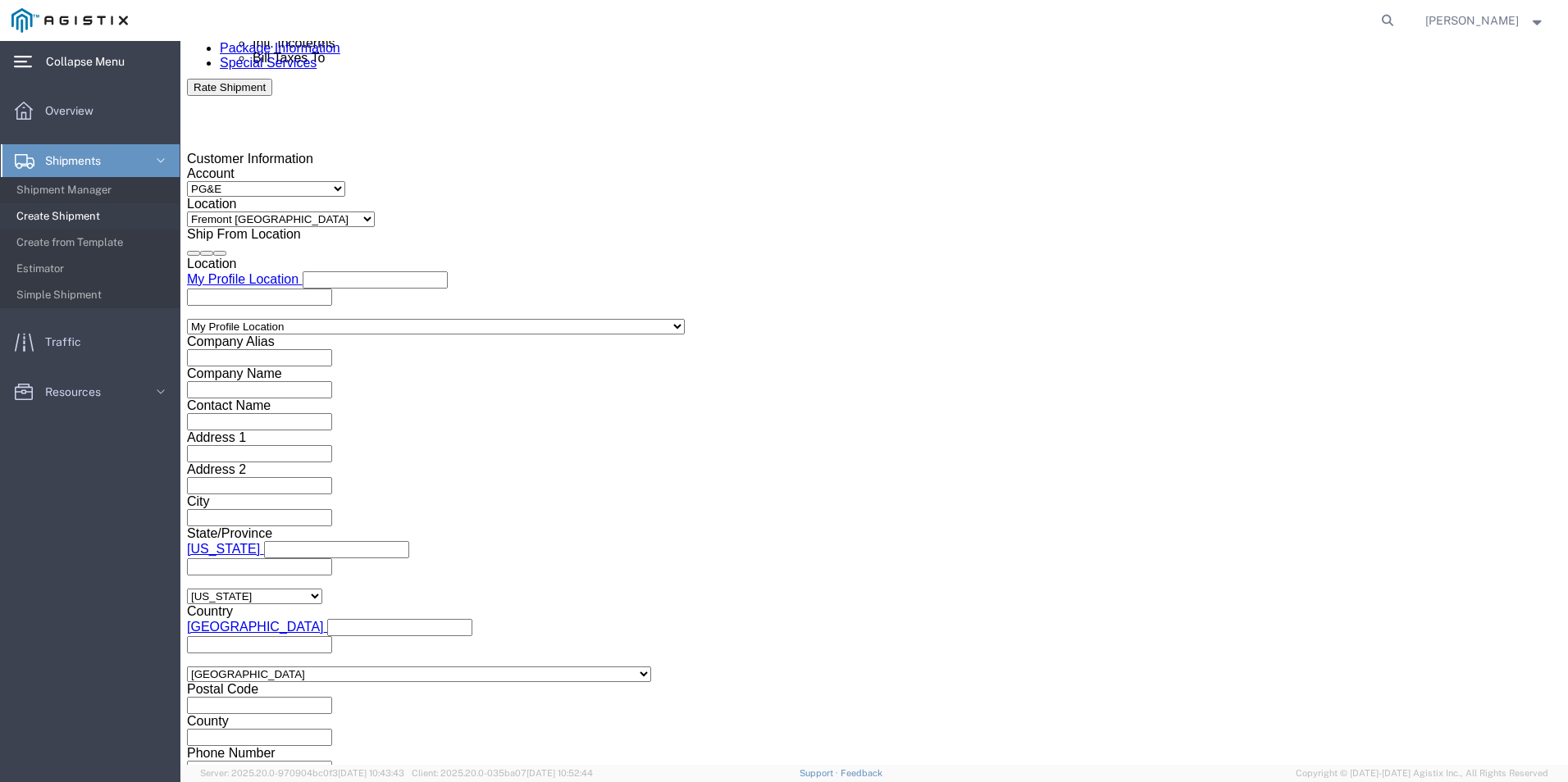
select select "MYPROFILE"
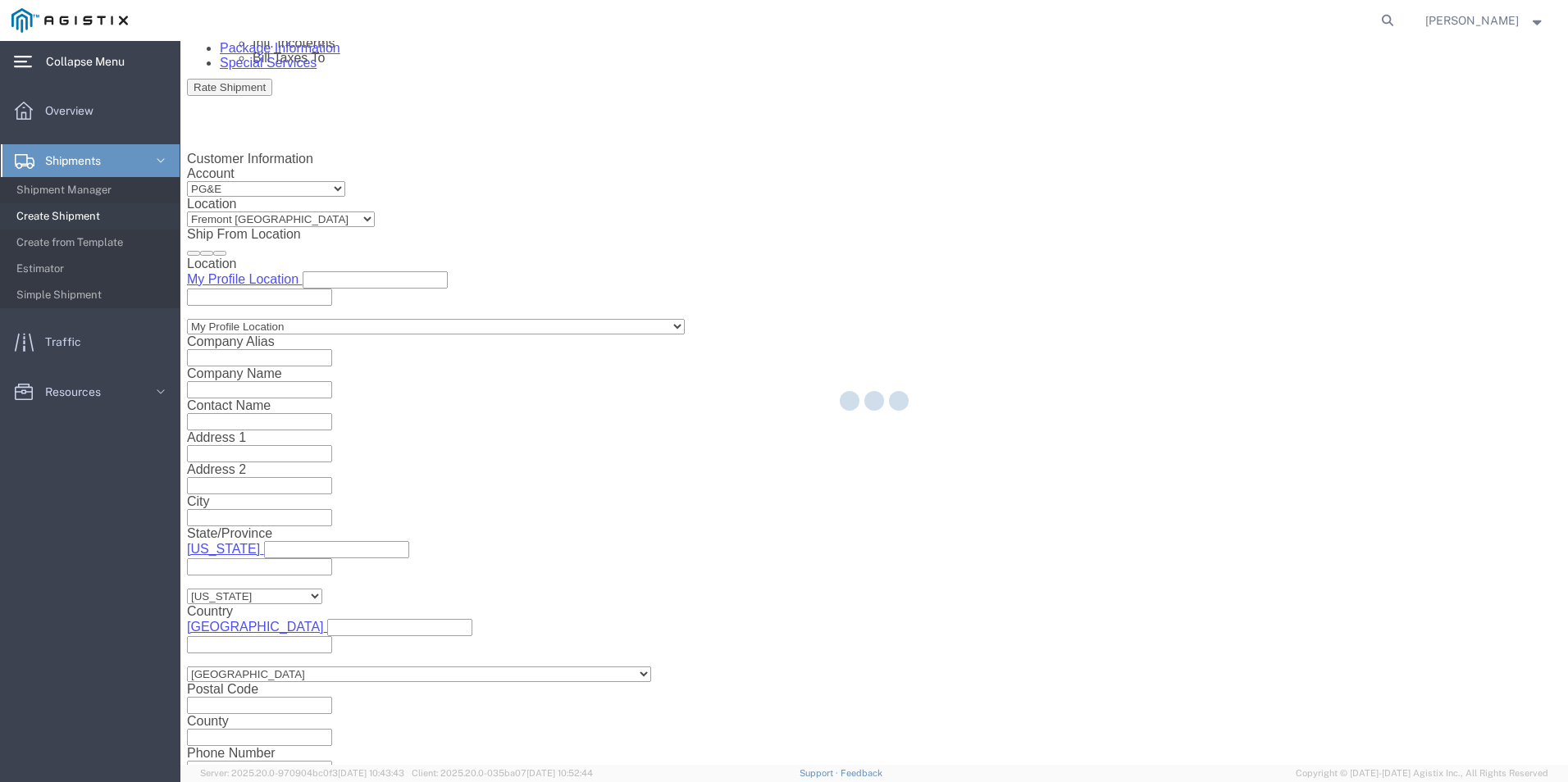
type input "Kerotest Manufacturing Corp"
type input "[STREET_ADDRESS]"
select select "US"
type input "[PERSON_NAME]"
type input "[PHONE_NUMBER]"
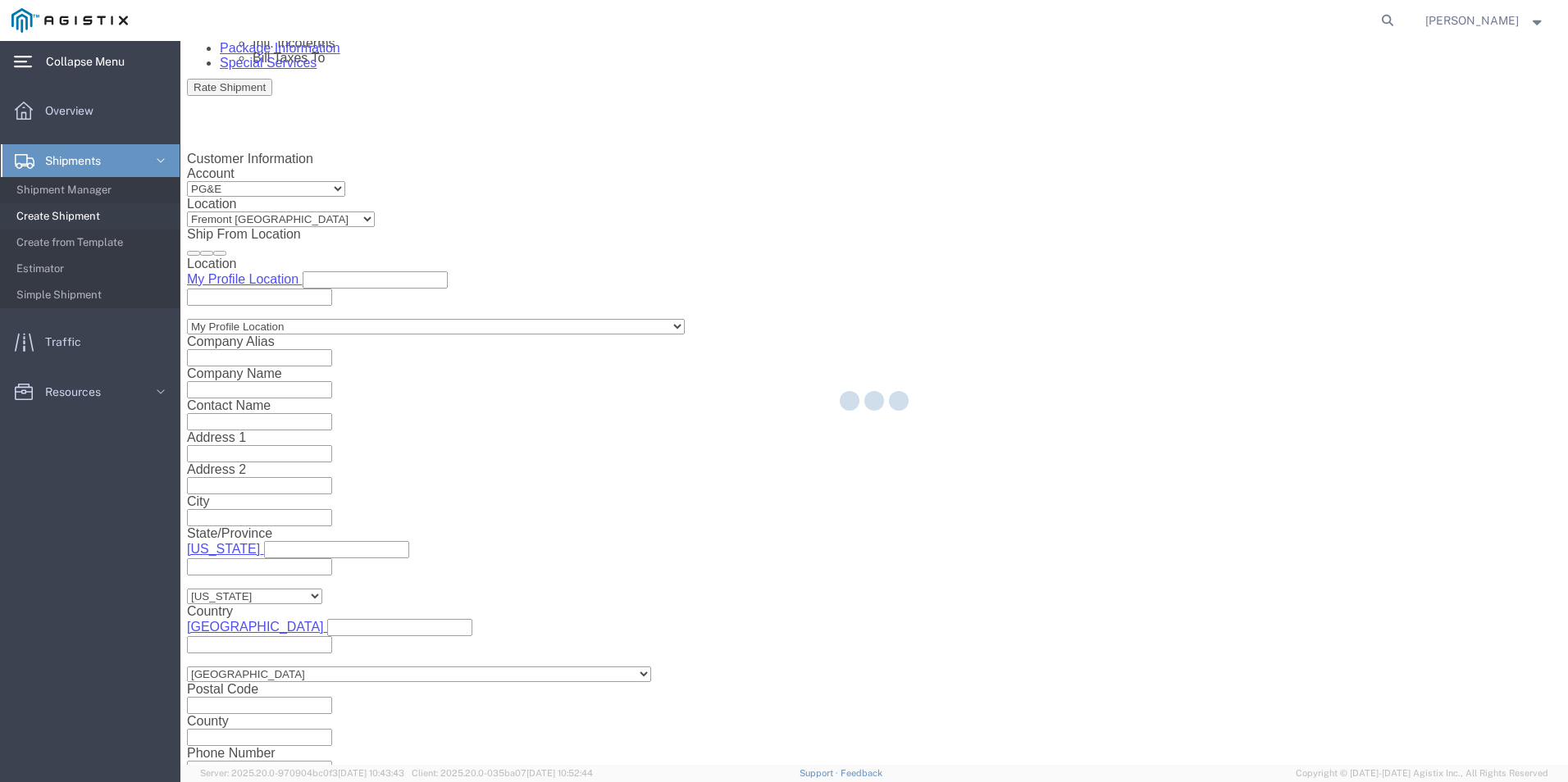
type input "MANSURA"
type input "70350"
select select "LA"
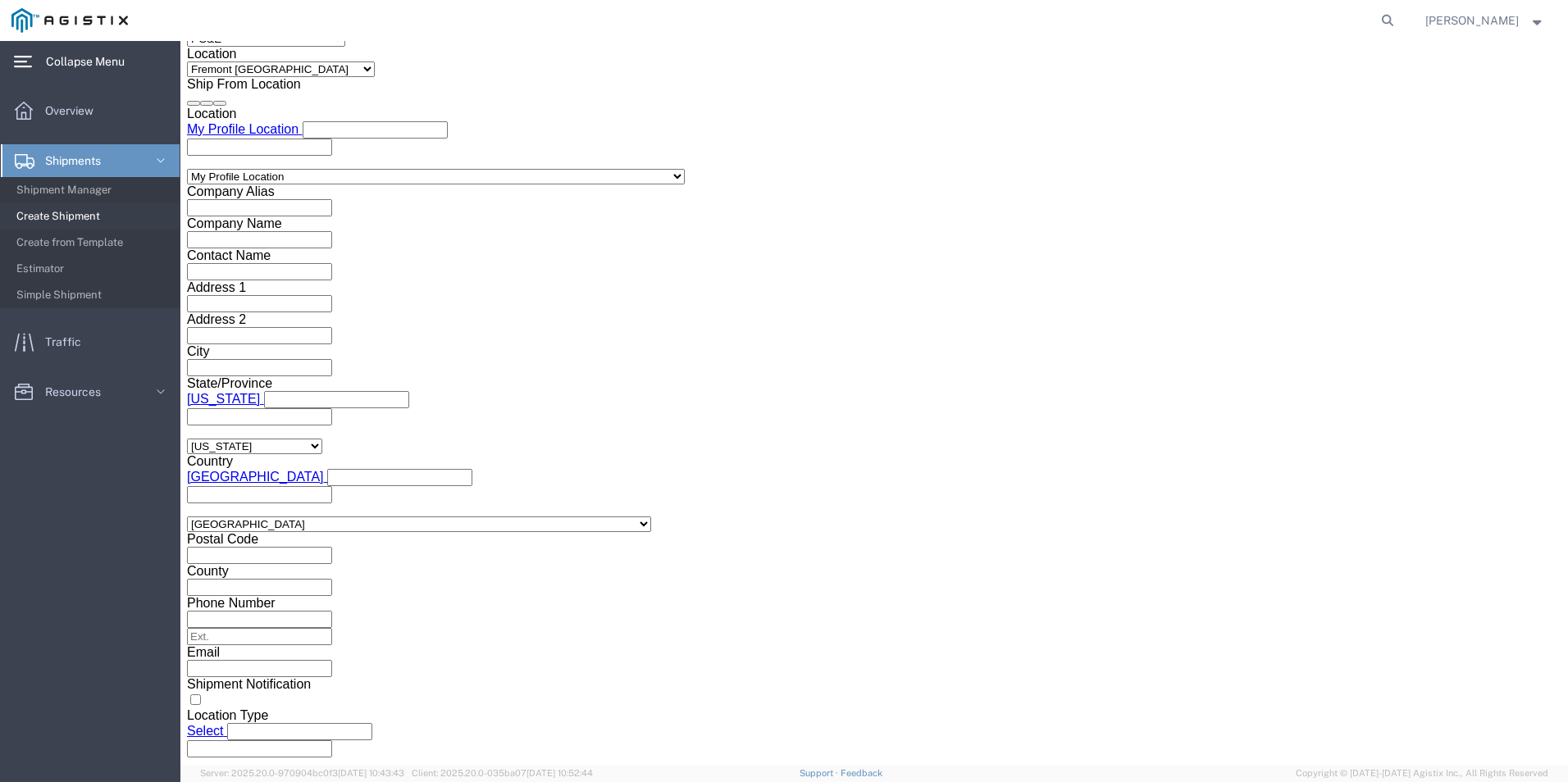
scroll to position [1255, 0]
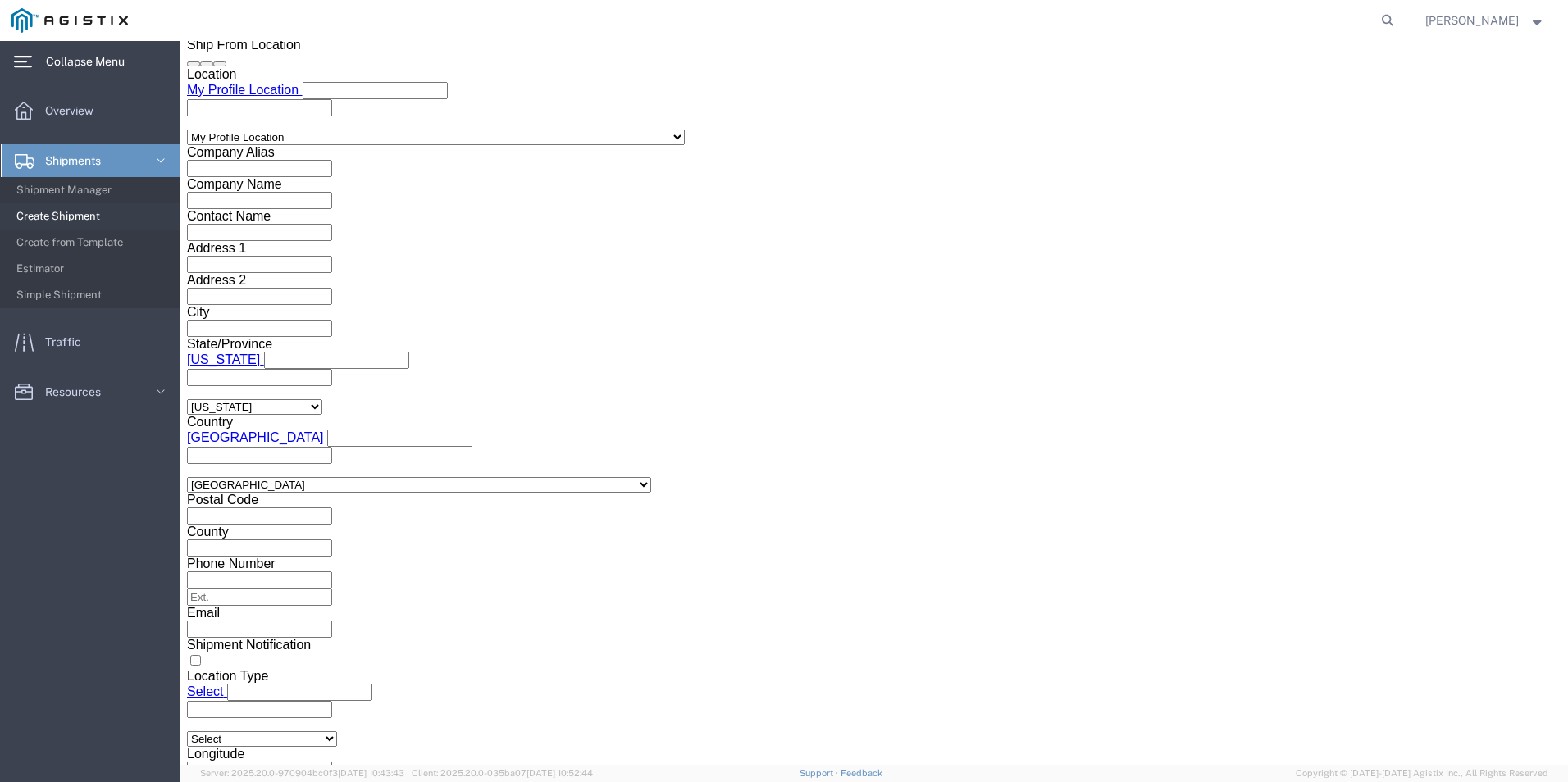
click button "Rate Shipment"
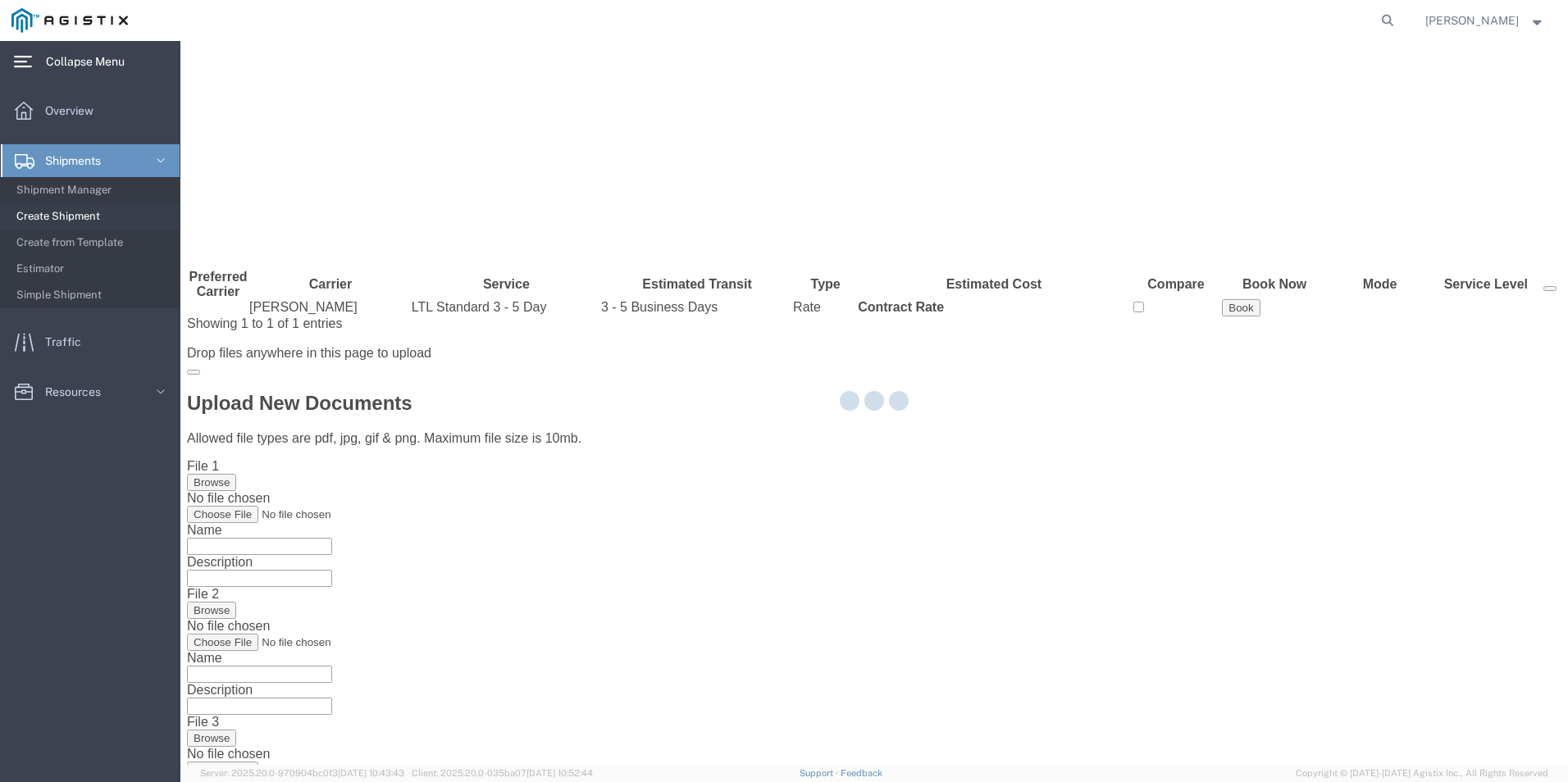
scroll to position [0, 0]
